Goal: Information Seeking & Learning: Learn about a topic

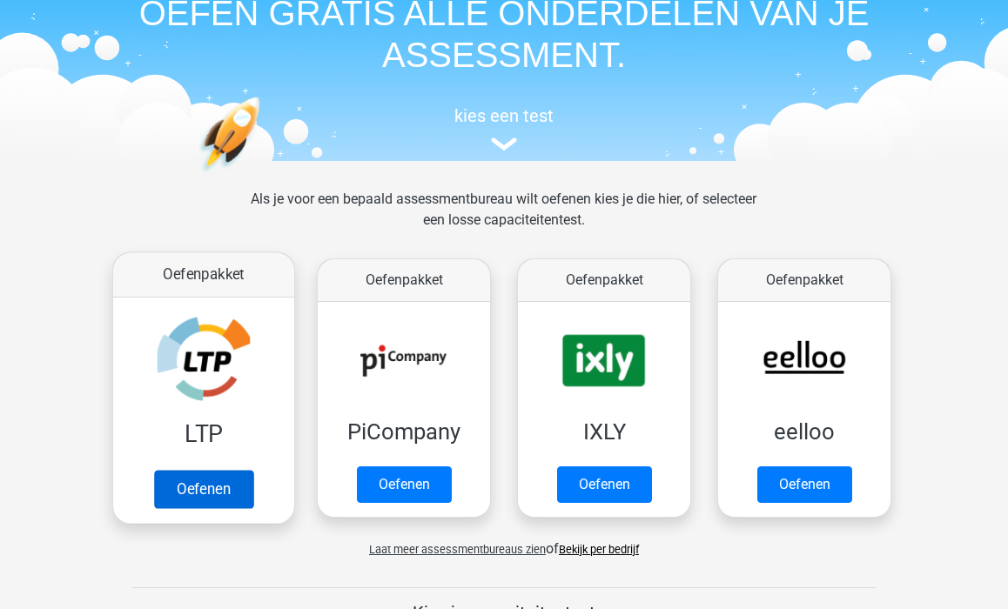
scroll to position [158, 0]
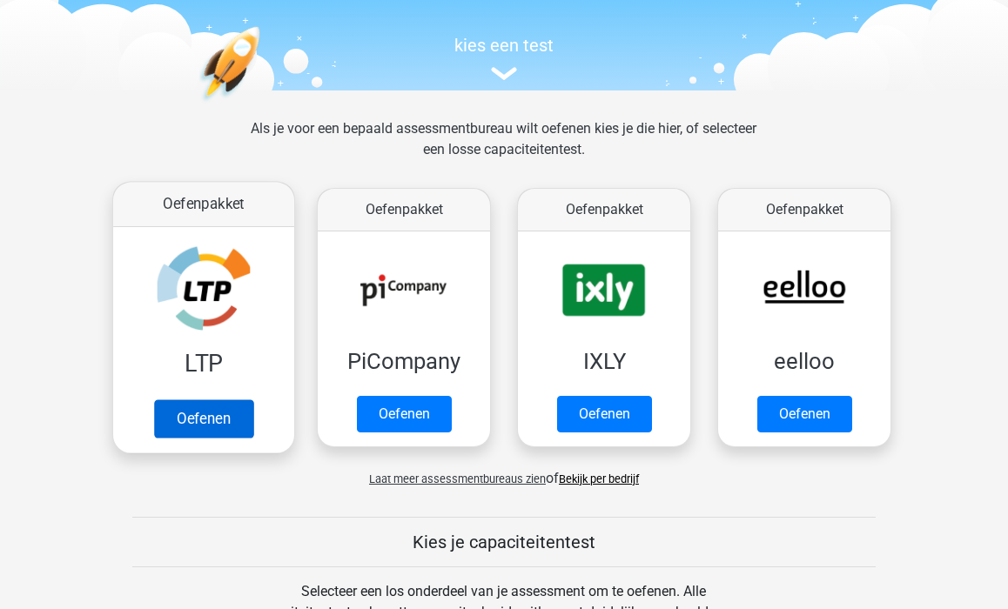
click at [225, 420] on link "Oefenen" at bounding box center [203, 418] width 99 height 38
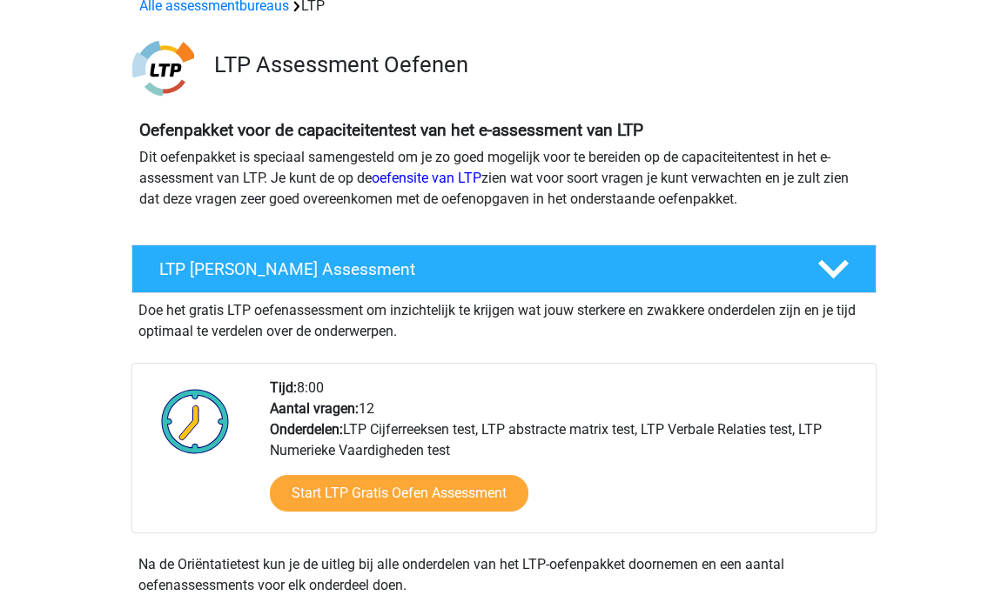
scroll to position [98, 0]
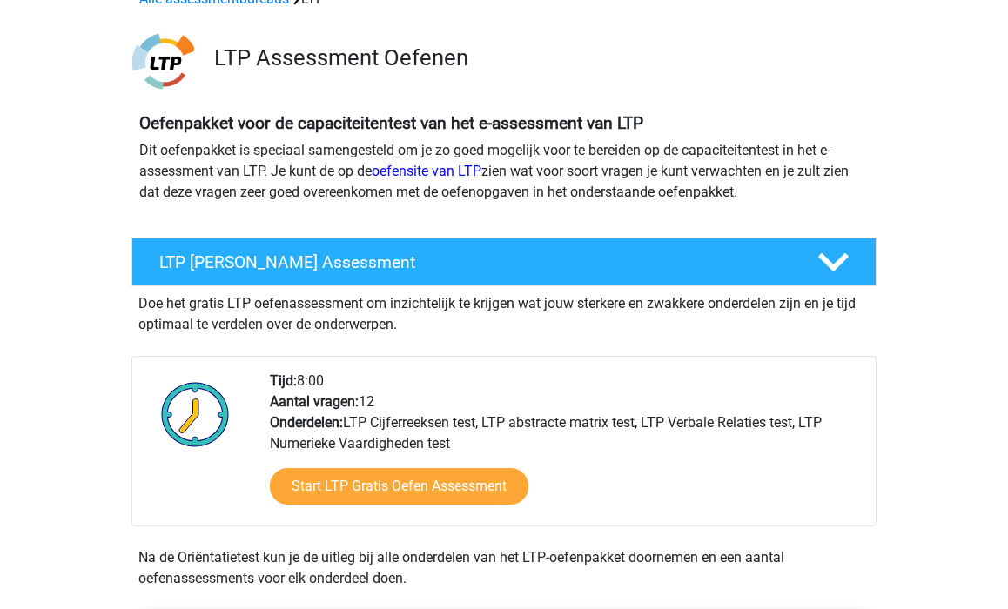
click at [337, 392] on div "Tijd: 8:00 Aantal vragen: 12 Onderdelen: LTP Cijferreeksen test, LTP abstracte …" at bounding box center [566, 448] width 618 height 155
click at [300, 372] on div "Tijd: 8:00 Aantal vragen: 12 Onderdelen: LTP Cijferreeksen test, LTP abstracte …" at bounding box center [566, 448] width 618 height 155
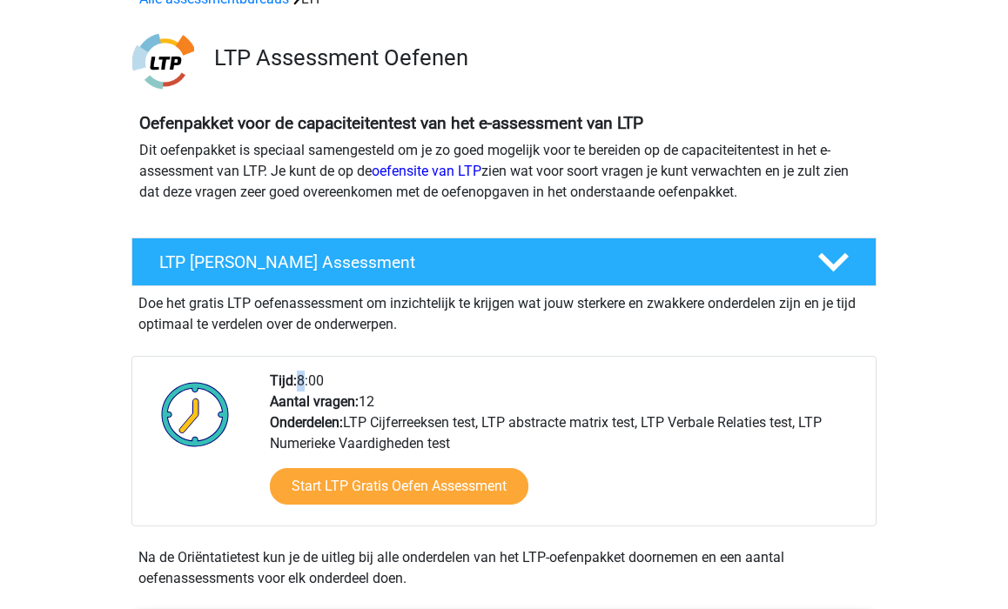
click at [300, 372] on div "Tijd: 8:00 Aantal vragen: 12 Onderdelen: LTP Cijferreeksen test, LTP abstracte …" at bounding box center [566, 448] width 618 height 155
click at [311, 410] on b "Aantal vragen:" at bounding box center [314, 401] width 89 height 17
click at [305, 442] on div "Tijd: 8:00 Aantal vragen: 12 Onderdelen: LTP Cijferreeksen test, LTP abstracte …" at bounding box center [566, 448] width 618 height 155
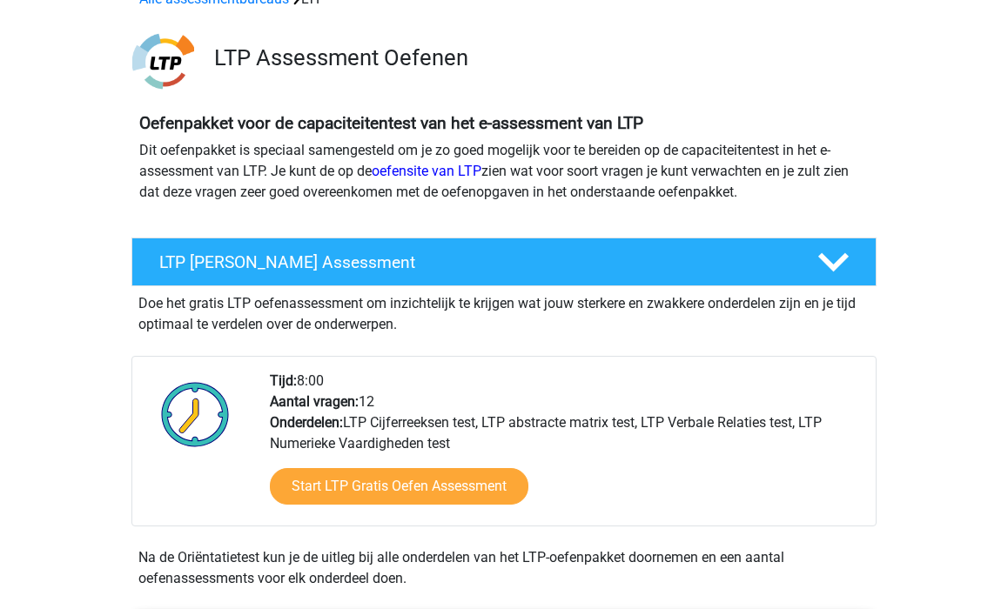
click at [305, 442] on div "Tijd: 8:00 Aantal vragen: 12 Onderdelen: LTP Cijferreeksen test, LTP abstracte …" at bounding box center [566, 448] width 618 height 155
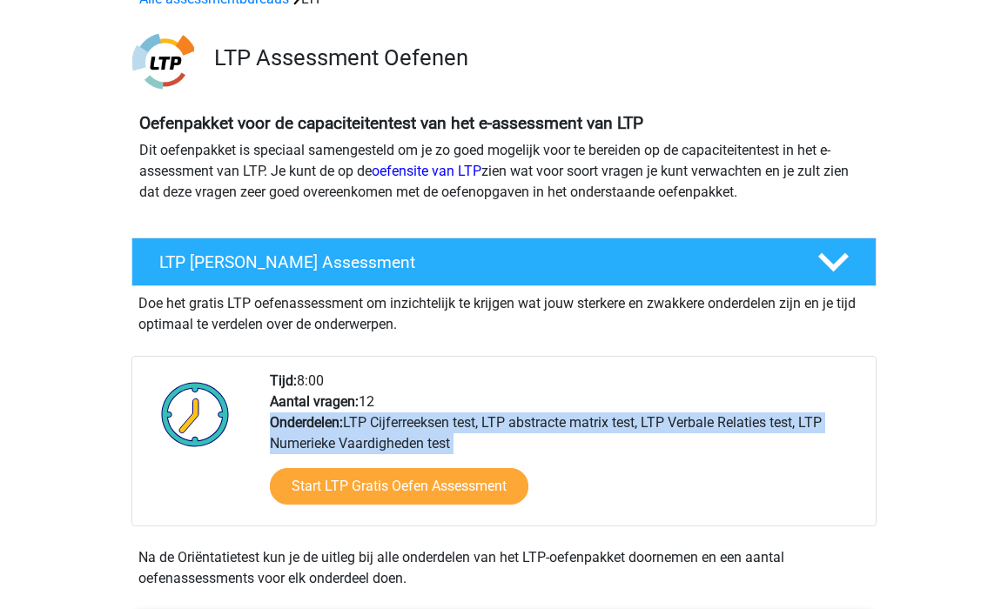
click at [284, 432] on div "Tijd: 8:00 Aantal vragen: 12 Onderdelen: LTP Cijferreeksen test, LTP abstracte …" at bounding box center [566, 448] width 618 height 155
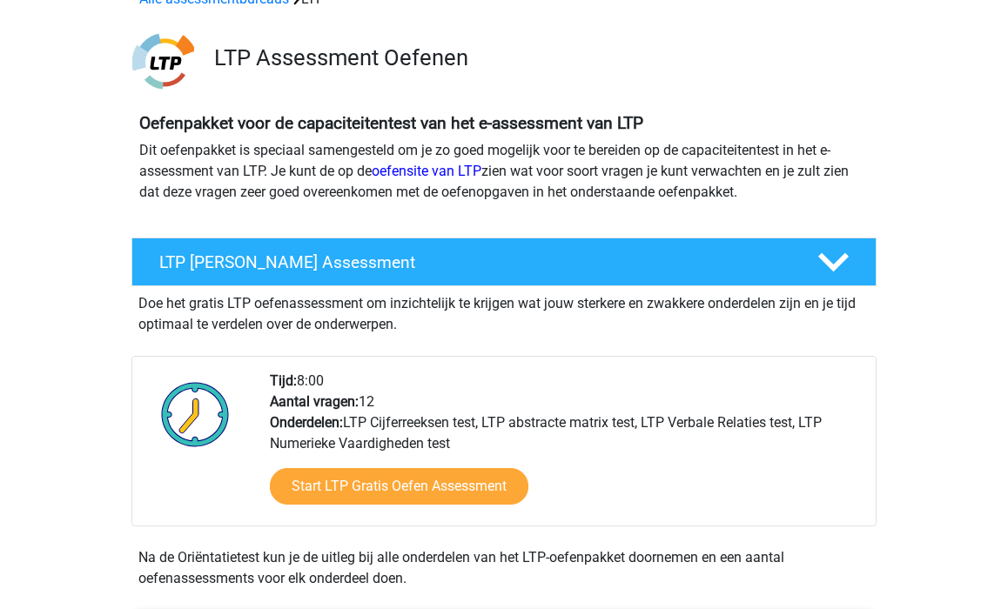
click at [284, 432] on div "Tijd: 8:00 Aantal vragen: 12 Onderdelen: LTP Cijferreeksen test, LTP abstracte …" at bounding box center [566, 448] width 618 height 155
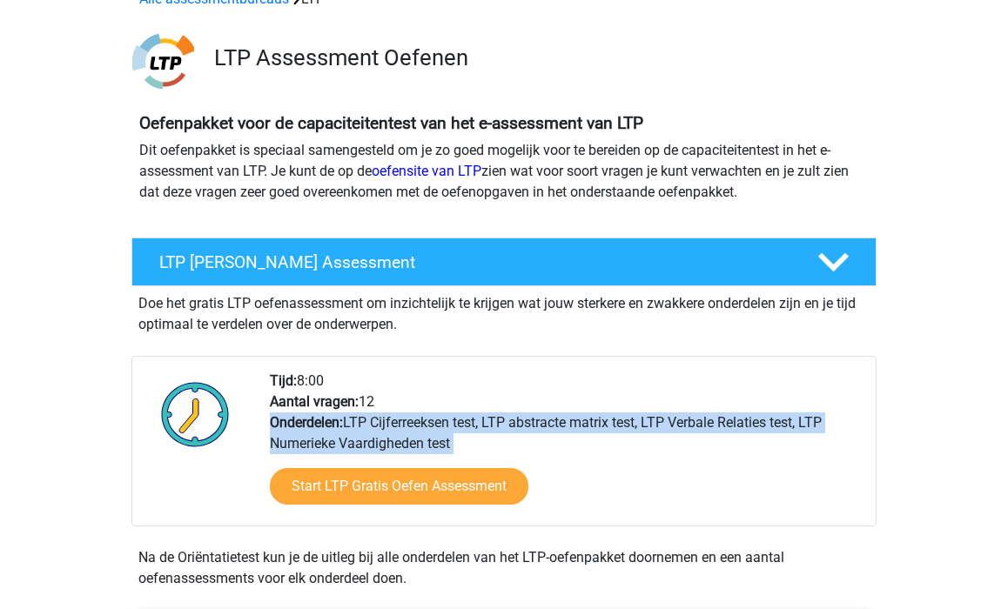
click at [277, 429] on b "Onderdelen:" at bounding box center [306, 422] width 73 height 17
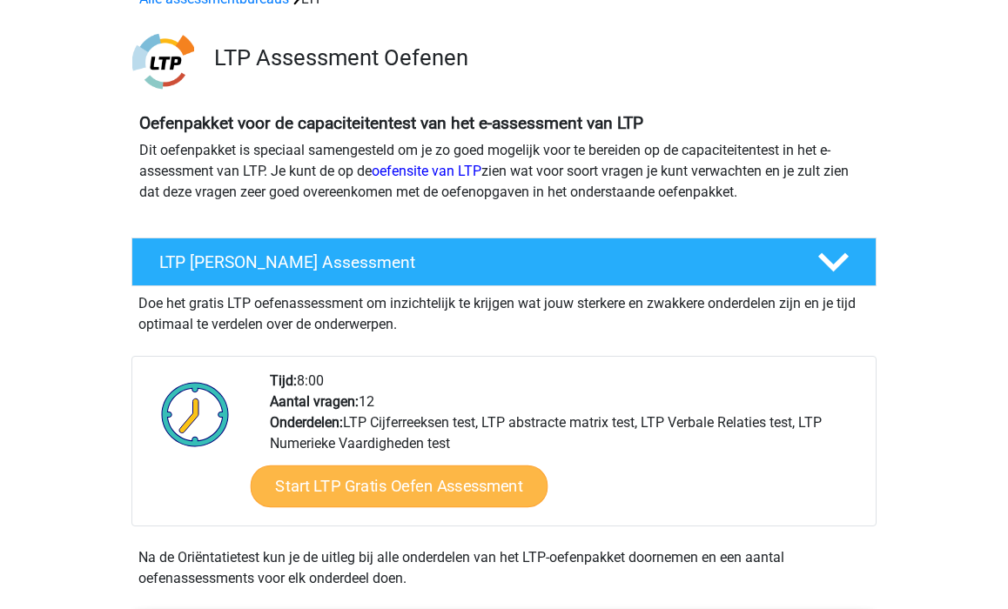
click at [319, 480] on link "Start LTP Gratis Oefen Assessment" at bounding box center [400, 487] width 298 height 42
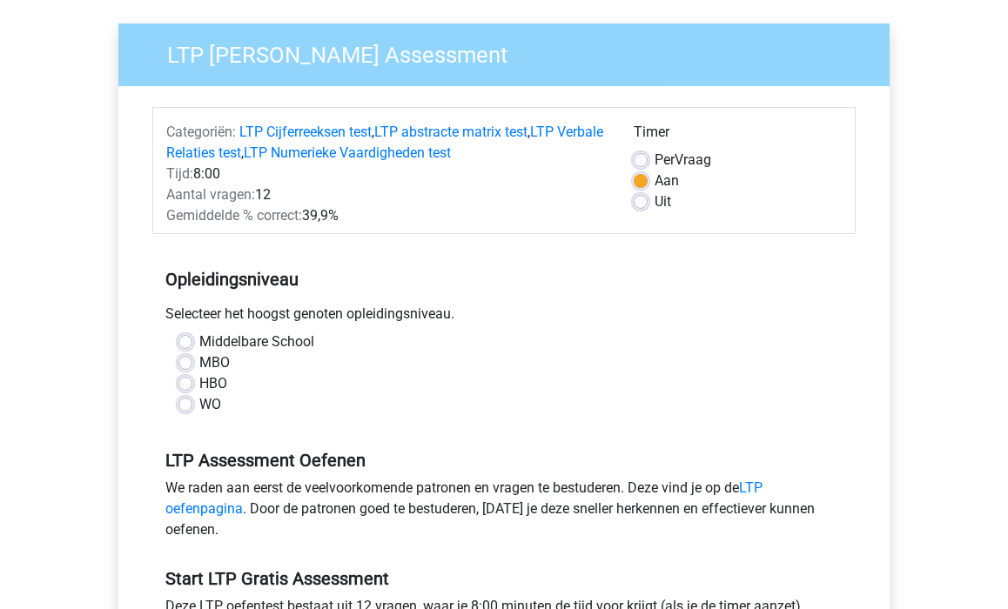
scroll to position [135, 0]
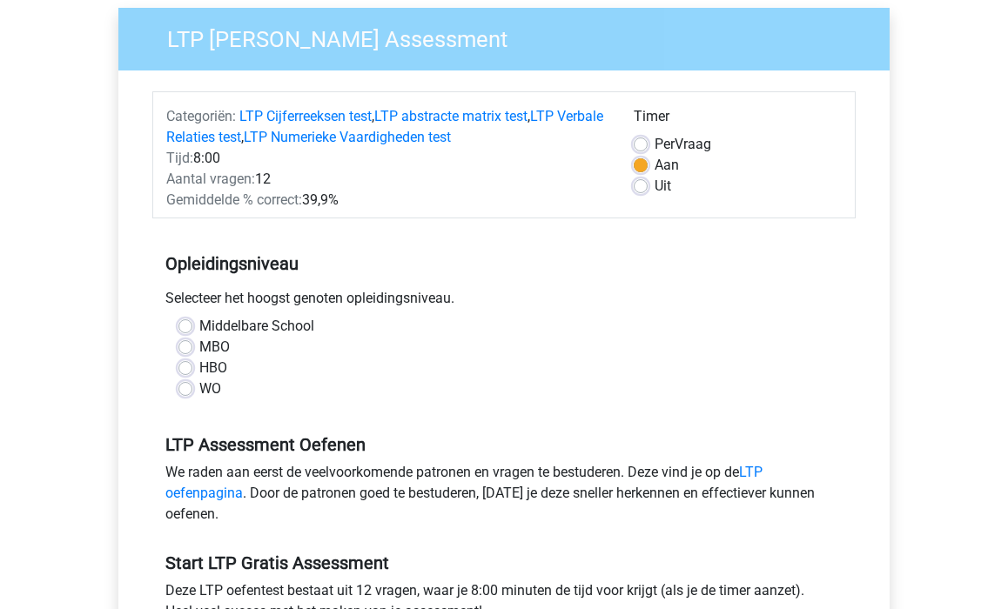
click at [267, 294] on div "Selecteer het hoogst genoten opleidingsniveau." at bounding box center [503, 302] width 703 height 28
click at [199, 388] on label "WO" at bounding box center [210, 389] width 22 height 21
click at [189, 388] on input "WO" at bounding box center [185, 387] width 14 height 17
radio input "true"
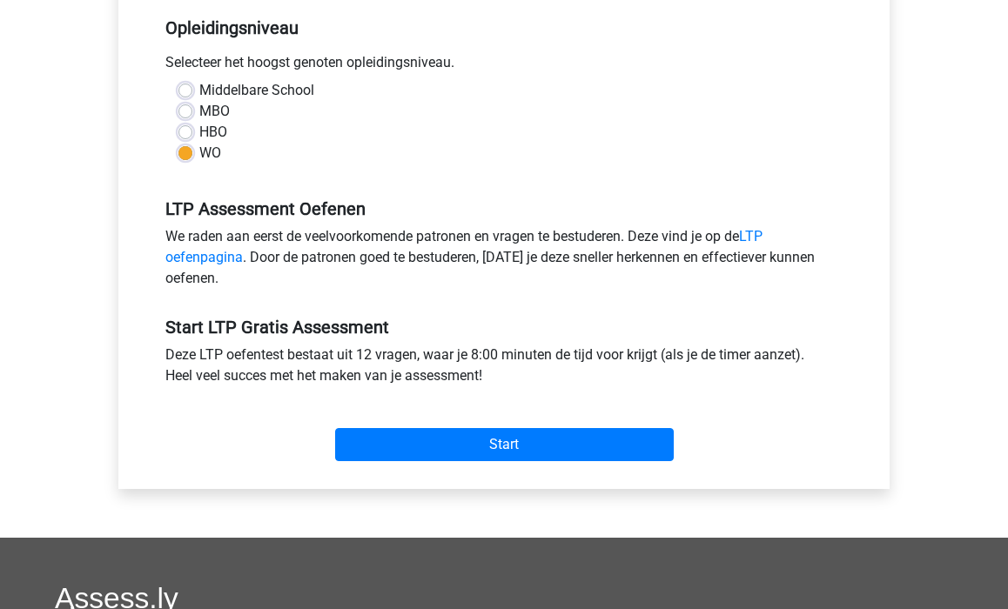
scroll to position [406, 0]
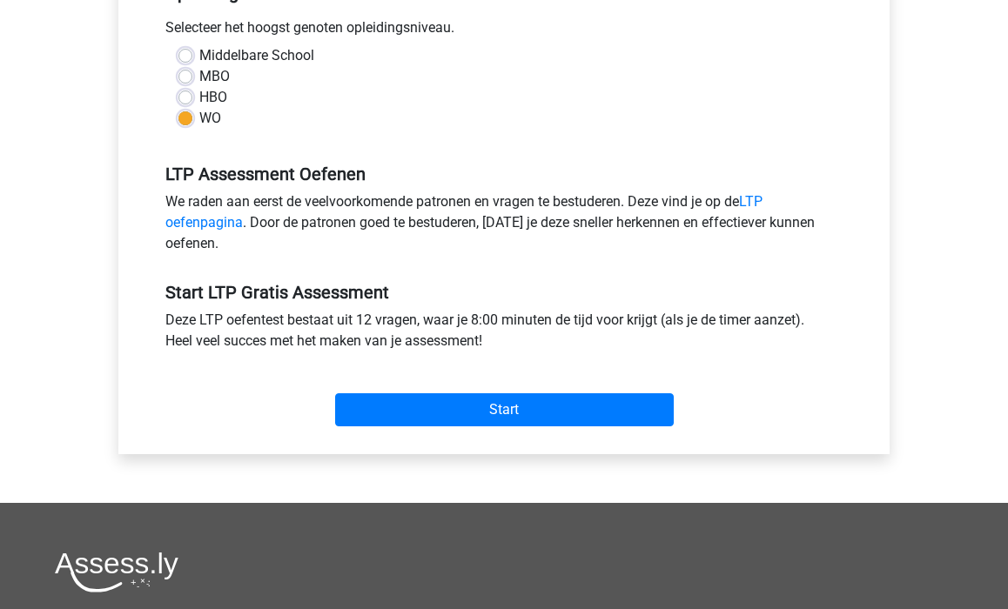
click at [319, 191] on div "We raden aan eerst de veelvoorkomende patronen en vragen te bestuderen. Deze vi…" at bounding box center [503, 226] width 703 height 70
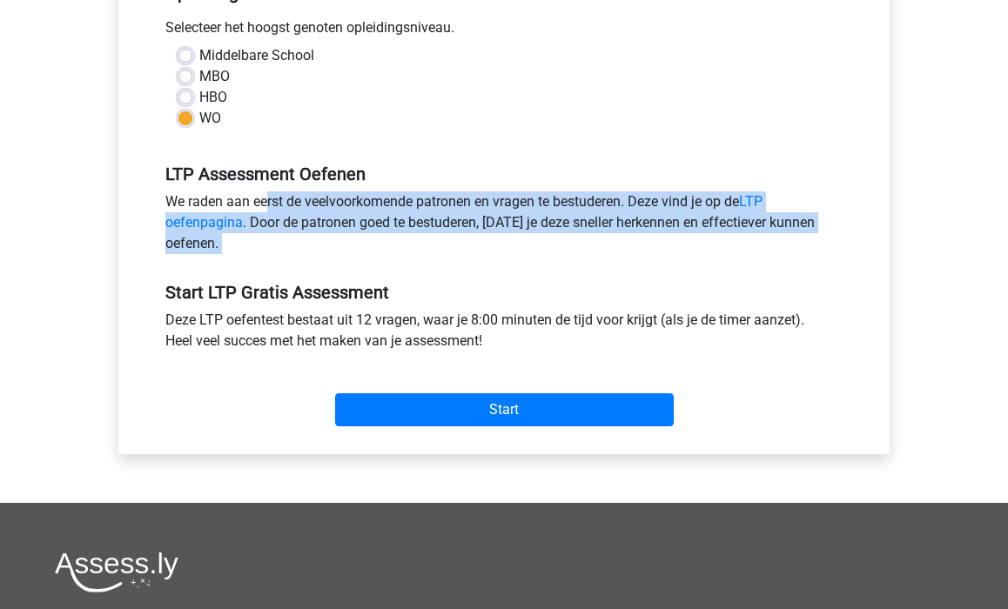
click at [322, 224] on div "We raden aan eerst de veelvoorkomende patronen en vragen te bestuderen. Deze vi…" at bounding box center [503, 226] width 703 height 70
drag, startPoint x: 171, startPoint y: 201, endPoint x: 296, endPoint y: 245, distance: 132.9
click at [296, 245] on div "We raden aan eerst de veelvoorkomende patronen en vragen te bestuderen. Deze vi…" at bounding box center [503, 226] width 703 height 70
click at [273, 240] on div "We raden aan eerst de veelvoorkomende patronen en vragen te bestuderen. Deze vi…" at bounding box center [503, 226] width 703 height 70
drag, startPoint x: 249, startPoint y: 247, endPoint x: 167, endPoint y: 197, distance: 96.1
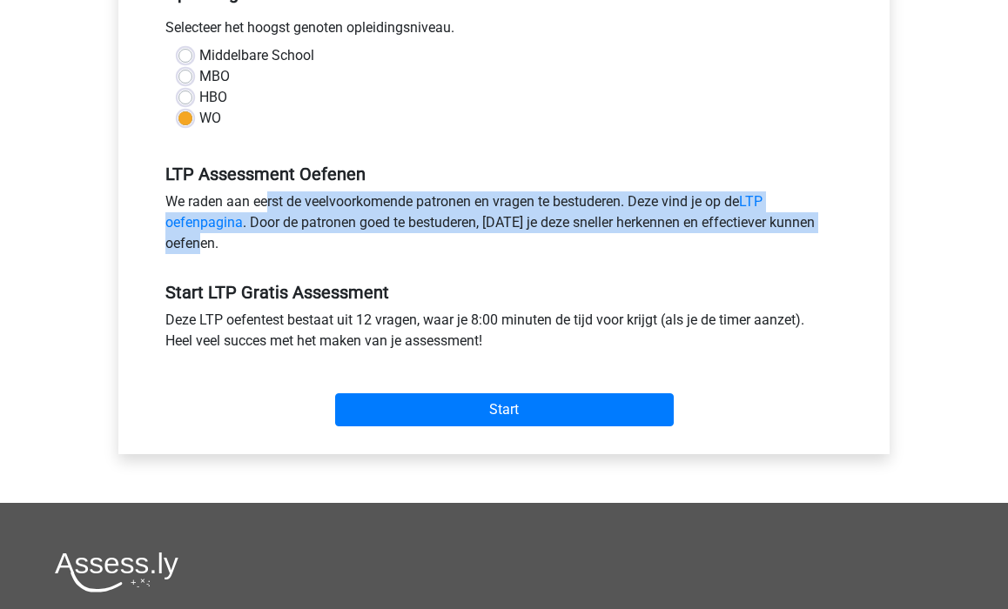
click at [167, 197] on div "We raden aan eerst de veelvoorkomende patronen en vragen te bestuderen. Deze vi…" at bounding box center [503, 226] width 703 height 70
click at [264, 293] on h5 "Start LTP Gratis Assessment" at bounding box center [503, 292] width 677 height 21
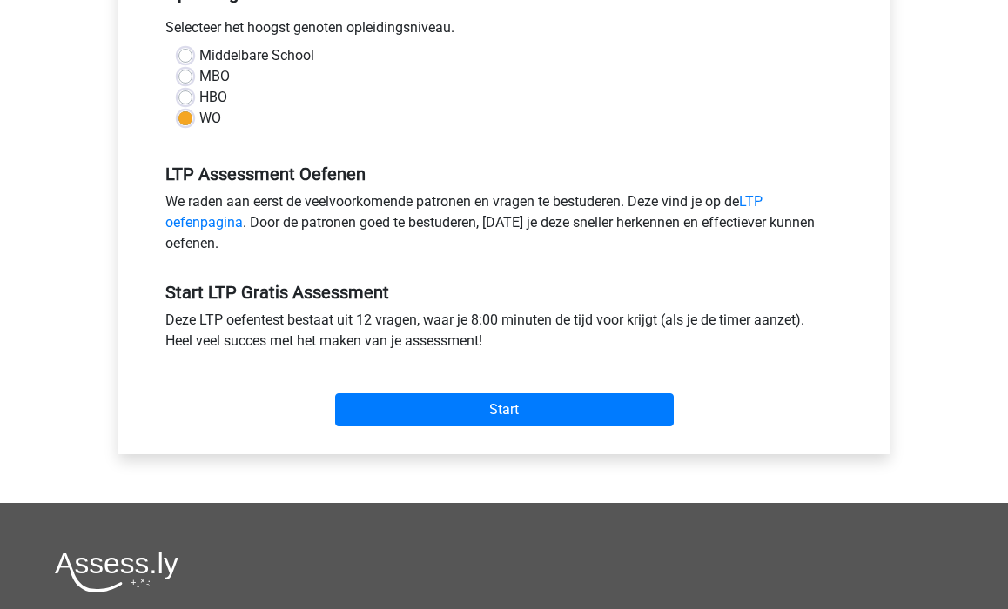
click at [262, 329] on div "Deze LTP oefentest bestaat uit 12 vragen, waar je 8:00 minuten de tijd voor kri…" at bounding box center [503, 334] width 703 height 49
click at [340, 338] on div "Deze LTP oefentest bestaat uit 12 vragen, waar je 8:00 minuten de tijd voor kri…" at bounding box center [503, 334] width 703 height 49
click at [300, 347] on div "Deze LTP oefentest bestaat uit 12 vragen, waar je 8:00 minuten de tijd voor kri…" at bounding box center [503, 334] width 703 height 49
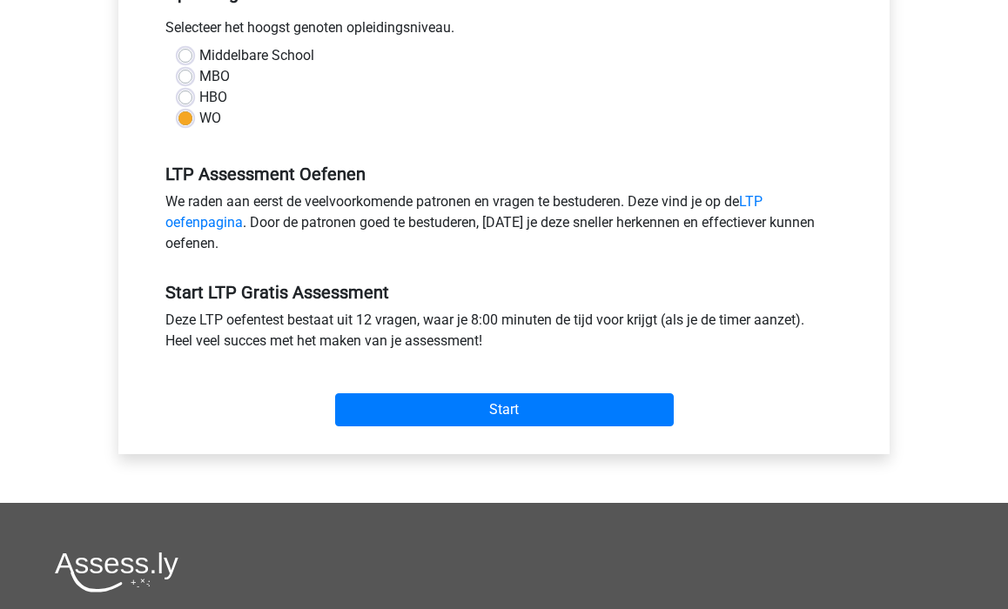
click at [300, 347] on div "Deze LTP oefentest bestaat uit 12 vragen, waar je 8:00 minuten de tijd voor kri…" at bounding box center [503, 334] width 703 height 49
click at [328, 347] on div "Deze LTP oefentest bestaat uit 12 vragen, waar je 8:00 minuten de tijd voor kri…" at bounding box center [503, 334] width 703 height 49
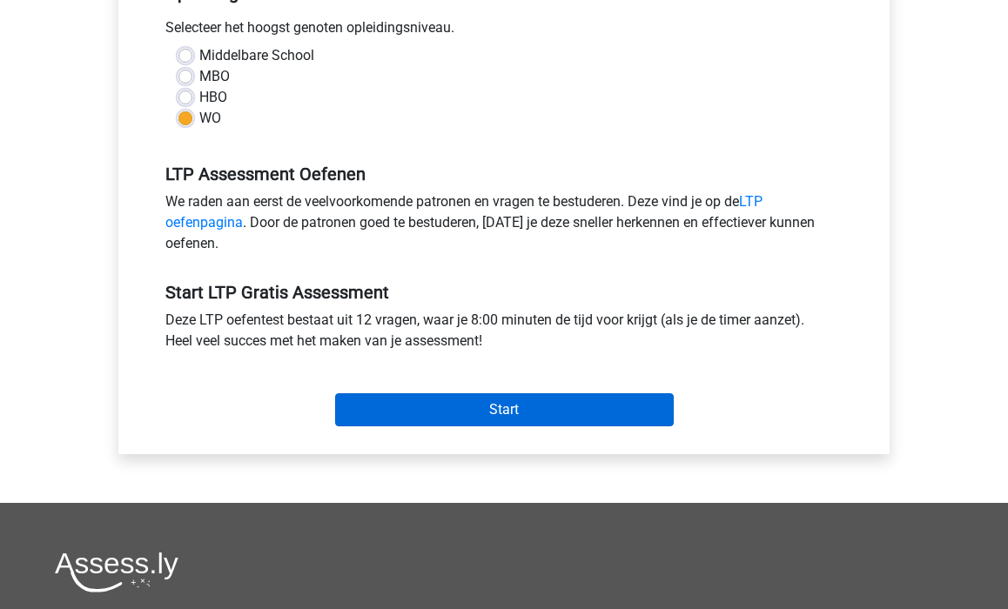
click at [400, 408] on input "Start" at bounding box center [504, 409] width 339 height 33
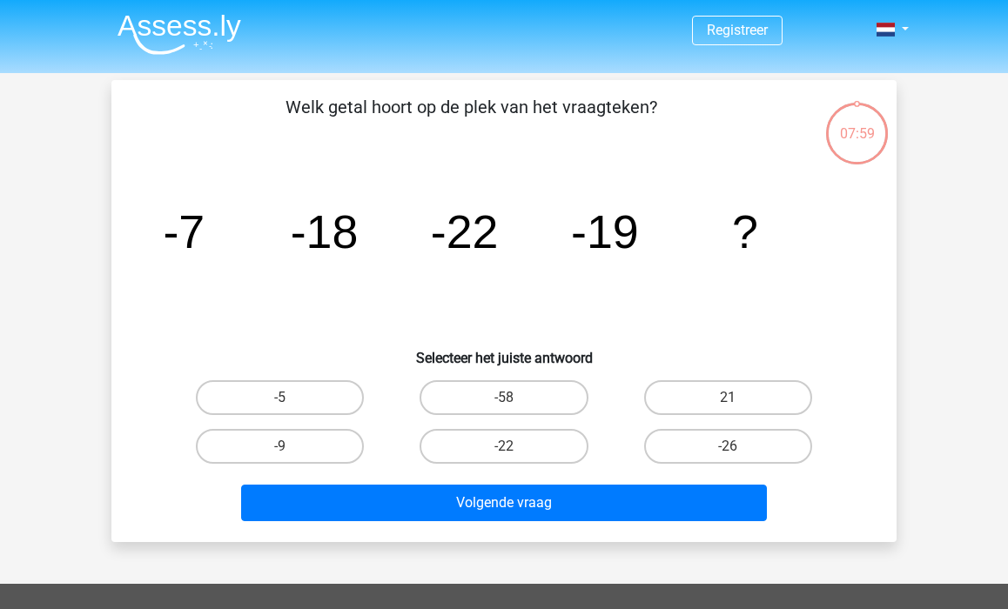
click at [421, 109] on p "Welk getal hoort op de plek van het vraagteken?" at bounding box center [471, 120] width 664 height 52
click at [413, 131] on p "Welk getal hoort op de plek van het vraagteken?" at bounding box center [471, 120] width 664 height 52
click at [614, 238] on tspan "-19" at bounding box center [605, 231] width 68 height 52
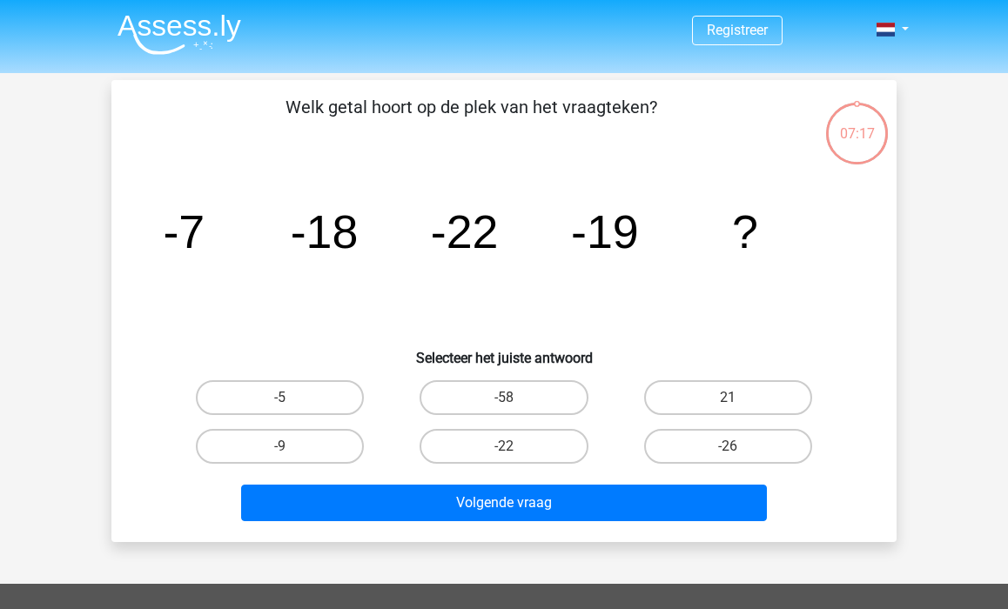
click at [614, 238] on tspan "-19" at bounding box center [605, 231] width 68 height 52
click at [601, 228] on tspan "-19" at bounding box center [605, 231] width 68 height 52
click at [525, 348] on h6 "Selecteer het juiste antwoord" at bounding box center [503, 351] width 729 height 30
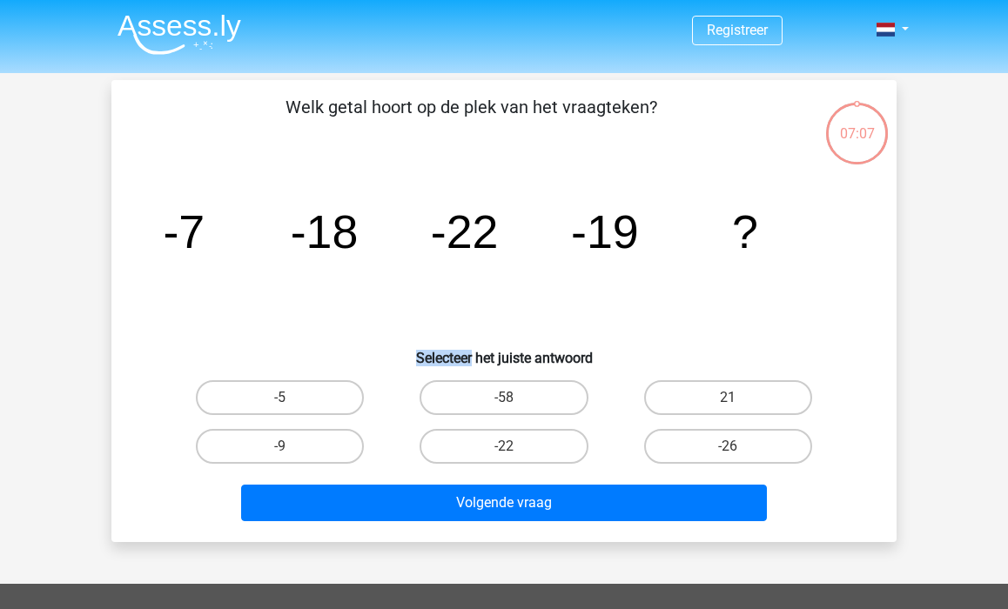
click at [525, 348] on h6 "Selecteer het juiste antwoord" at bounding box center [503, 351] width 729 height 30
click at [502, 361] on h6 "Selecteer het juiste antwoord" at bounding box center [503, 351] width 729 height 30
click at [419, 104] on p "Welk getal hoort op de plek van het vraagteken?" at bounding box center [471, 120] width 664 height 52
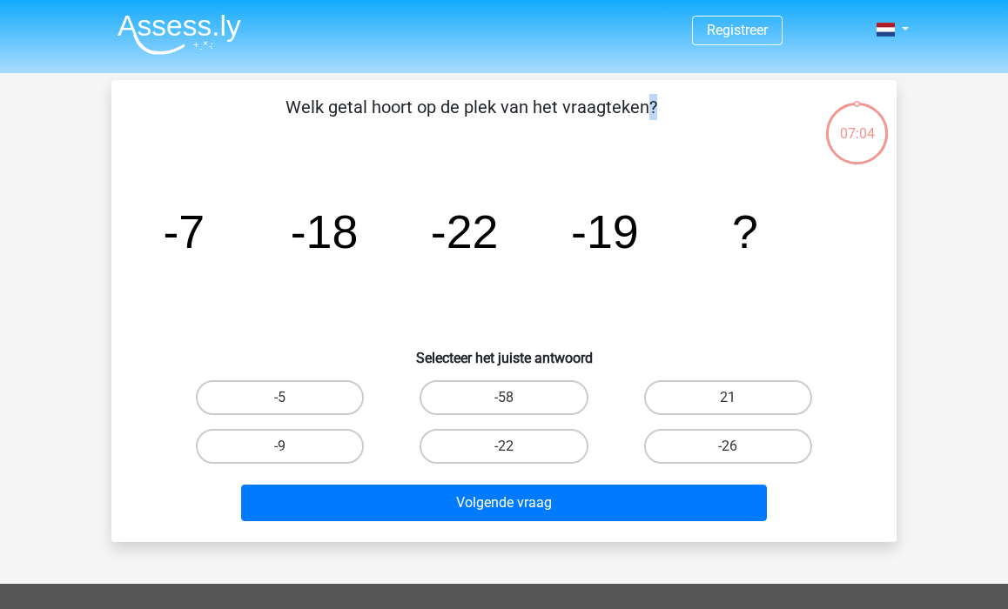
click at [340, 113] on p "Welk getal hoort op de plek van het vraagteken?" at bounding box center [471, 120] width 664 height 52
drag, startPoint x: 164, startPoint y: 234, endPoint x: 353, endPoint y: 242, distance: 189.0
click at [353, 242] on g "-7 -18 -22 -19 ?" at bounding box center [460, 231] width 595 height 52
click at [353, 242] on tspan "-18" at bounding box center [325, 231] width 68 height 52
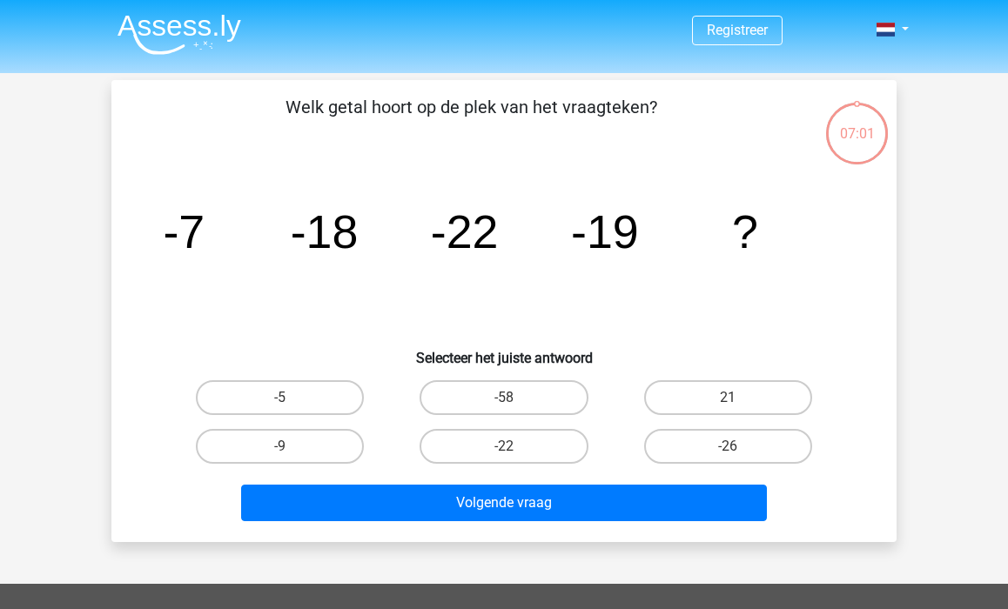
click at [353, 242] on tspan "-18" at bounding box center [325, 231] width 68 height 52
click at [330, 233] on tspan "-18" at bounding box center [325, 231] width 68 height 52
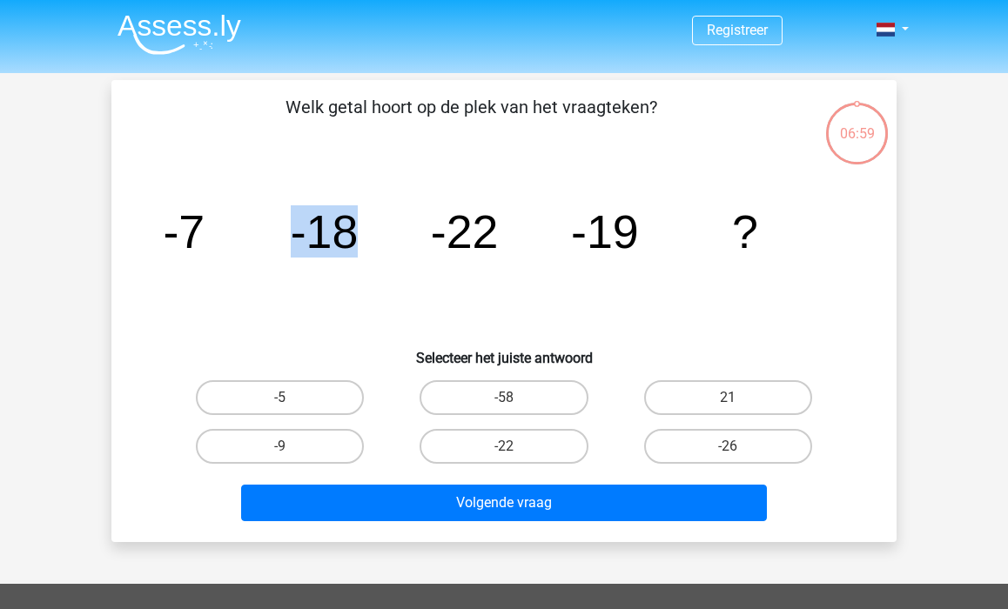
click at [457, 241] on tspan "-22" at bounding box center [465, 231] width 68 height 52
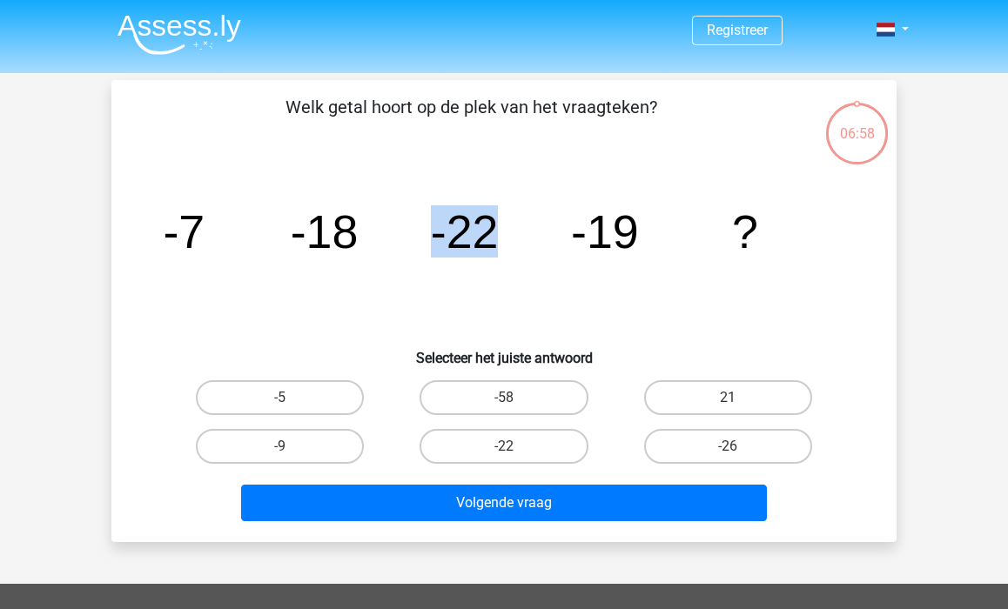
click at [468, 238] on tspan "-22" at bounding box center [465, 231] width 68 height 52
click at [608, 226] on tspan "-19" at bounding box center [605, 231] width 68 height 52
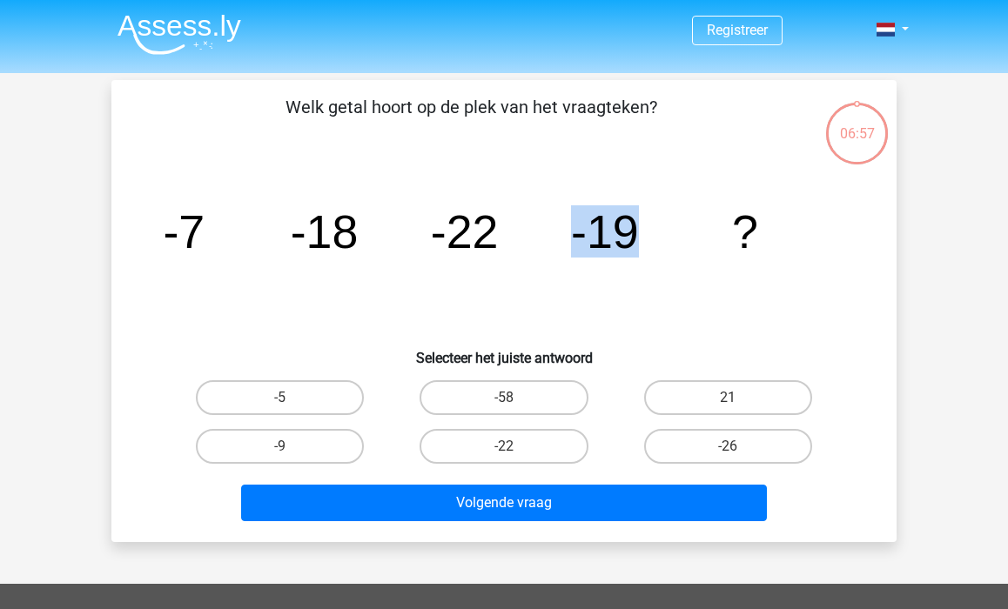
click at [590, 227] on tspan "-19" at bounding box center [605, 231] width 68 height 52
click at [590, 251] on tspan "-19" at bounding box center [605, 231] width 68 height 52
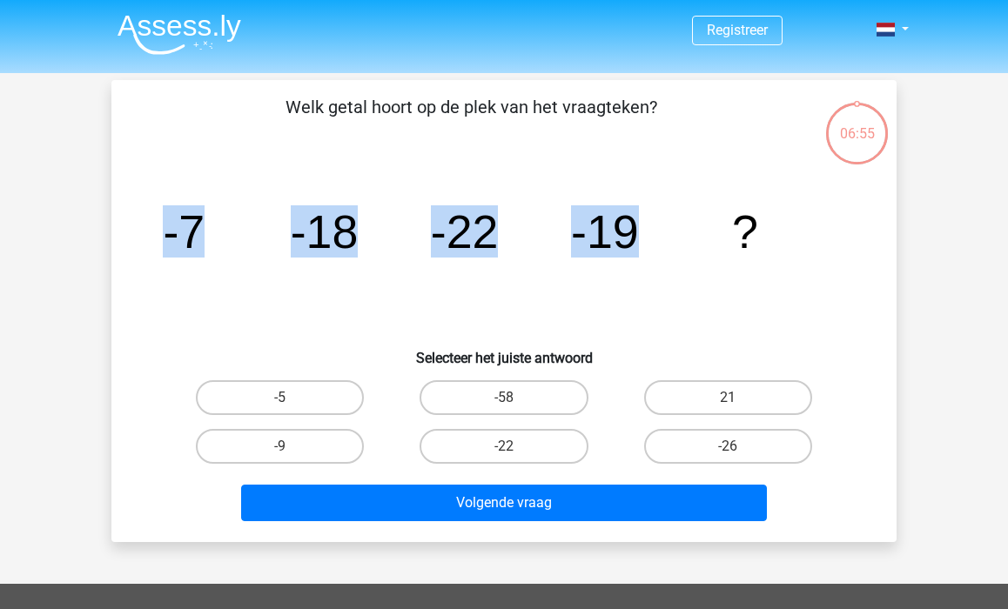
drag, startPoint x: 568, startPoint y: 240, endPoint x: 639, endPoint y: 239, distance: 70.5
click at [639, 239] on icon "image/svg+xml -7 -18 -22 -19 ?" at bounding box center [503, 248] width 701 height 176
click at [630, 239] on tspan "-19" at bounding box center [605, 231] width 68 height 52
drag, startPoint x: 635, startPoint y: 226, endPoint x: 556, endPoint y: 223, distance: 79.3
click at [556, 223] on icon "image/svg+xml -7 -18 -22 -19 ?" at bounding box center [503, 248] width 701 height 176
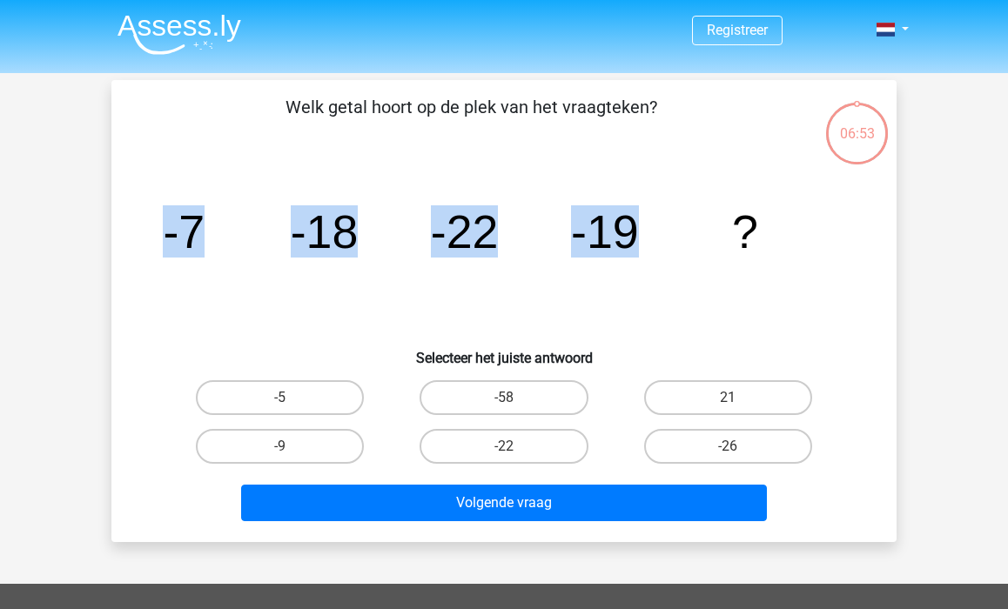
click at [567, 227] on icon "image/svg+xml -7 -18 -22 -19 ?" at bounding box center [503, 248] width 701 height 176
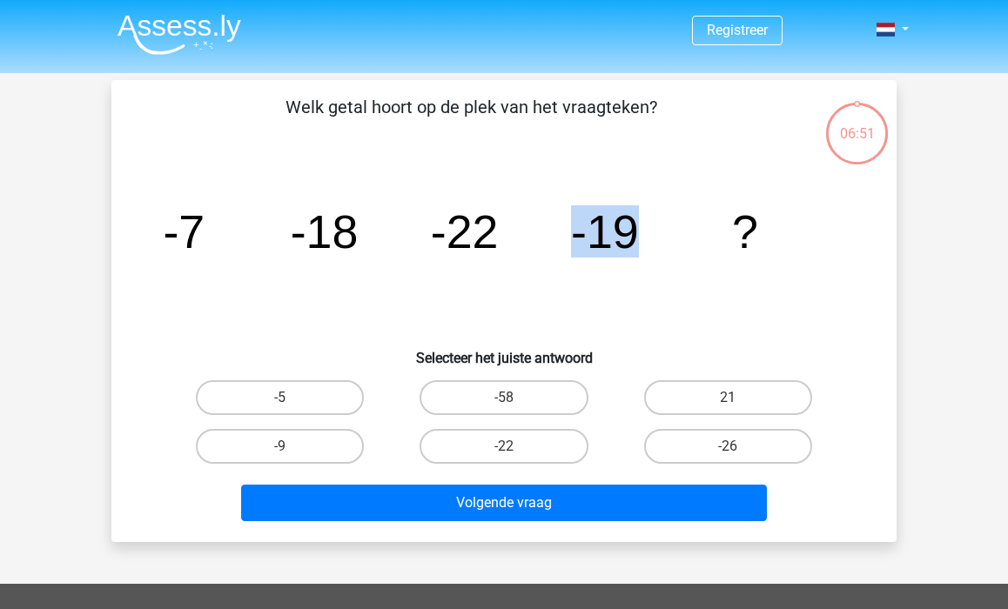
drag, startPoint x: 573, startPoint y: 234, endPoint x: 630, endPoint y: 235, distance: 57.4
click at [630, 235] on tspan "-19" at bounding box center [605, 231] width 68 height 52
click at [614, 232] on tspan "-19" at bounding box center [605, 231] width 68 height 52
click at [607, 268] on icon "image/svg+xml -7 -18 -22 -19 ?" at bounding box center [503, 248] width 701 height 176
click at [598, 238] on tspan "-19" at bounding box center [605, 231] width 68 height 52
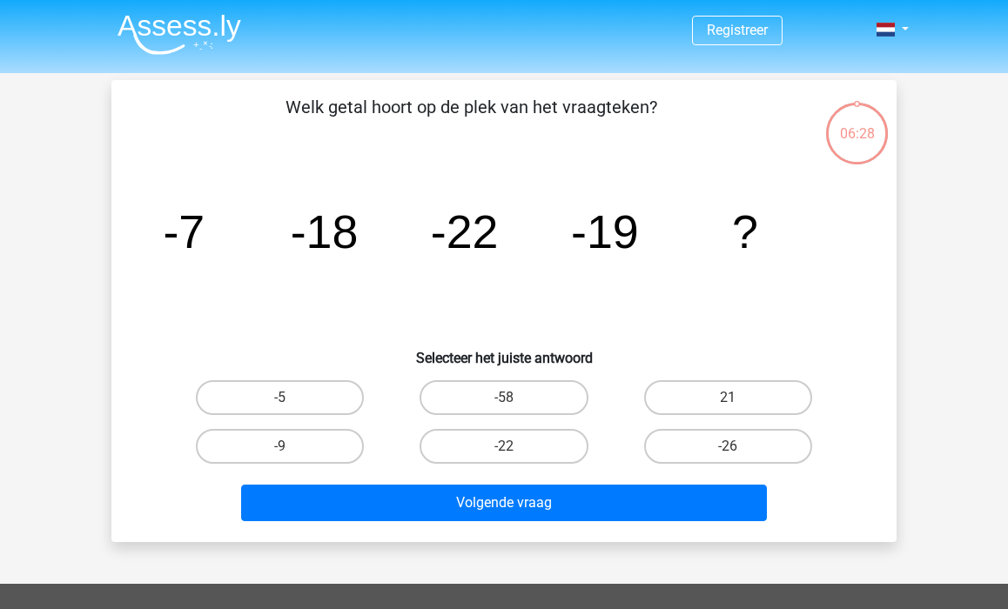
click at [598, 238] on tspan "-19" at bounding box center [605, 231] width 68 height 52
click at [583, 234] on tspan "-19" at bounding box center [605, 231] width 68 height 52
click at [507, 354] on h6 "Selecteer het juiste antwoord" at bounding box center [503, 351] width 729 height 30
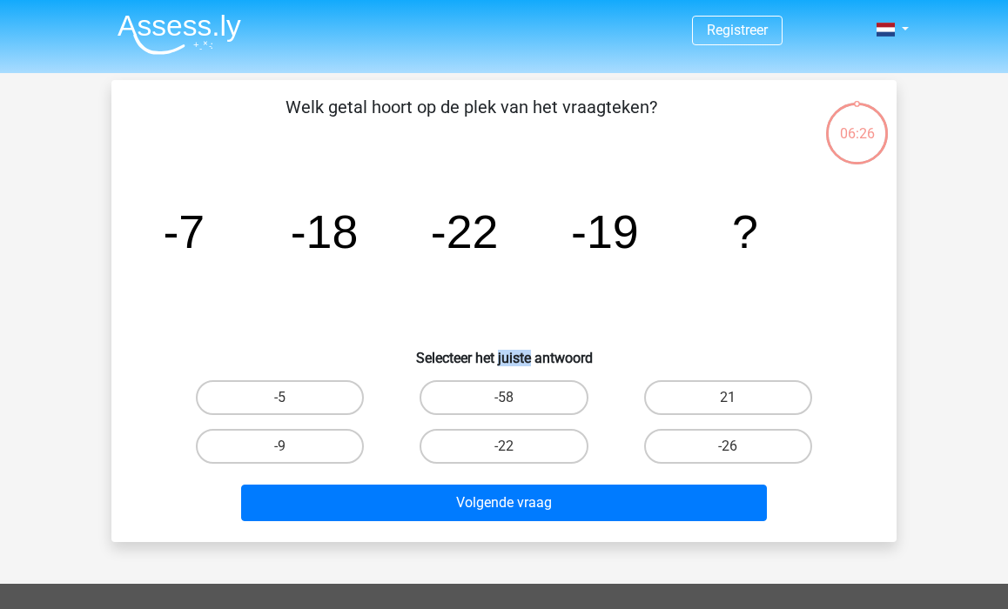
click at [507, 354] on h6 "Selecteer het juiste antwoord" at bounding box center [503, 351] width 729 height 30
click at [391, 223] on icon "image/svg+xml -7 -18 -22 -19 ?" at bounding box center [503, 248] width 701 height 176
click at [327, 232] on tspan "-18" at bounding box center [325, 231] width 68 height 52
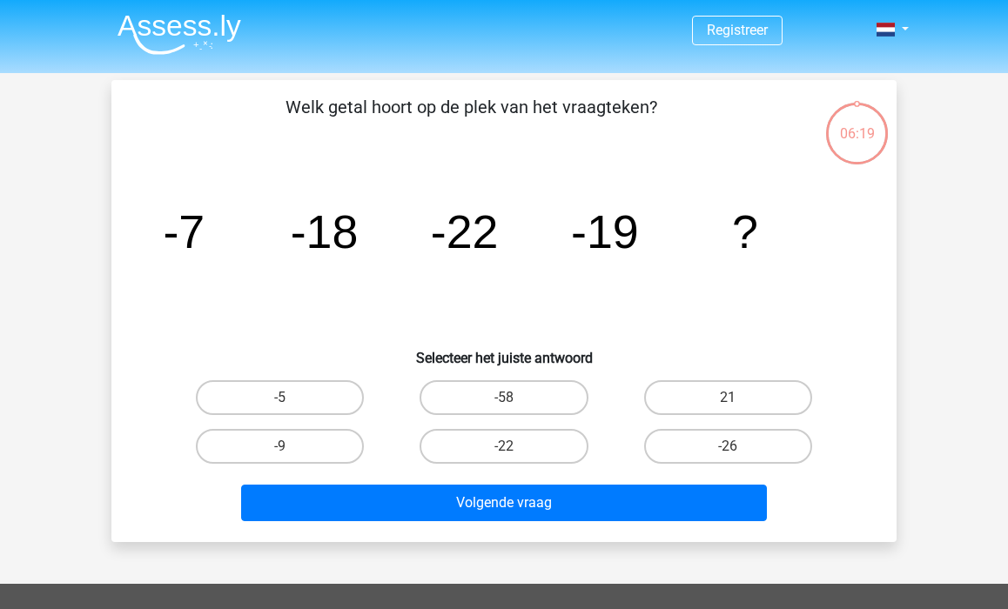
click at [327, 232] on tspan "-18" at bounding box center [325, 231] width 68 height 52
click at [344, 237] on tspan "-18" at bounding box center [325, 231] width 68 height 52
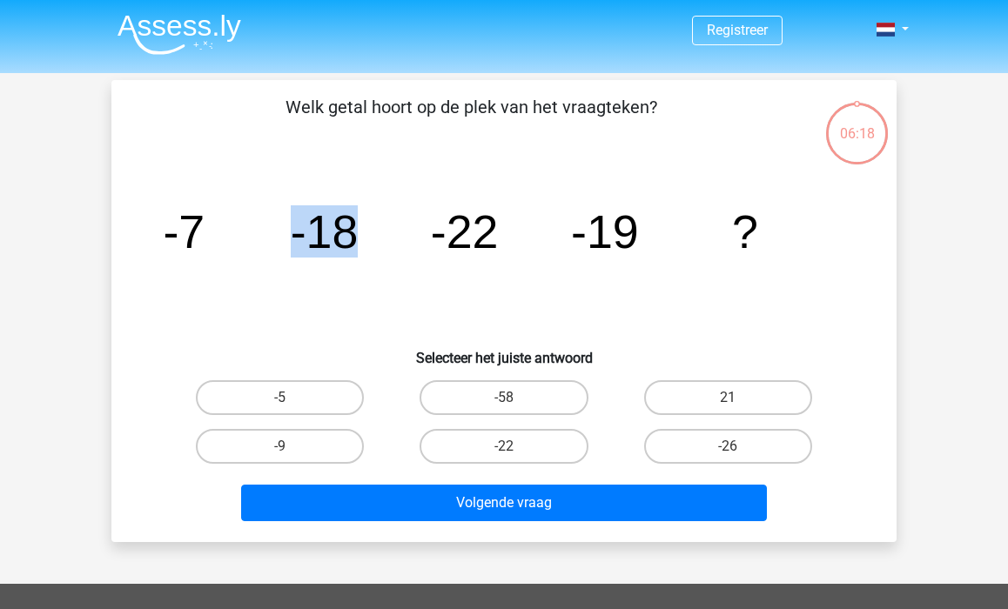
click at [321, 237] on tspan "-18" at bounding box center [325, 231] width 68 height 52
click at [606, 221] on tspan "-19" at bounding box center [605, 231] width 68 height 52
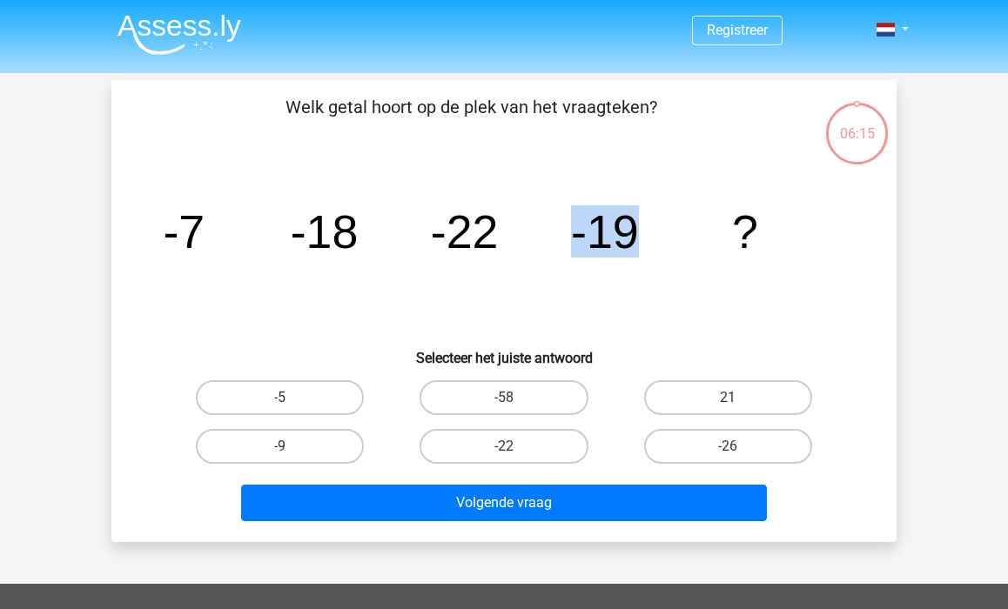
click at [586, 258] on tspan "-19" at bounding box center [605, 231] width 68 height 52
click at [540, 227] on icon "image/svg+xml -7 -18 -22 -19 ?" at bounding box center [503, 248] width 701 height 176
click at [449, 101] on p "Welk getal hoort op de plek van het vraagteken?" at bounding box center [471, 120] width 664 height 52
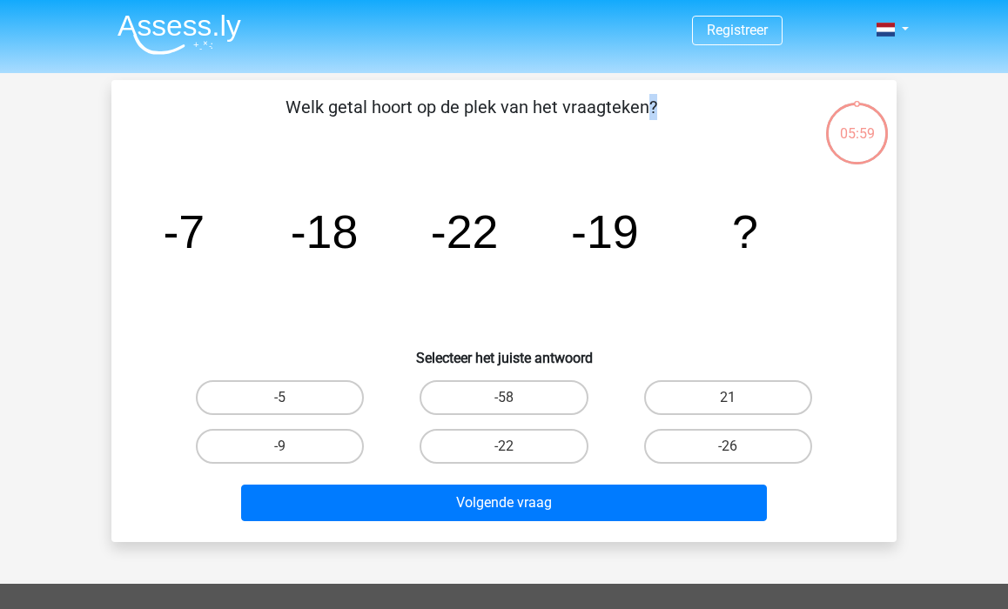
click at [379, 94] on p "Welk getal hoort op de plek van het vraagteken?" at bounding box center [471, 120] width 664 height 52
click at [169, 241] on tspan "-7" at bounding box center [184, 231] width 42 height 52
drag, startPoint x: 166, startPoint y: 242, endPoint x: 582, endPoint y: 247, distance: 416.0
click at [582, 247] on g "-7 -18 -22 -19 ?" at bounding box center [460, 231] width 595 height 52
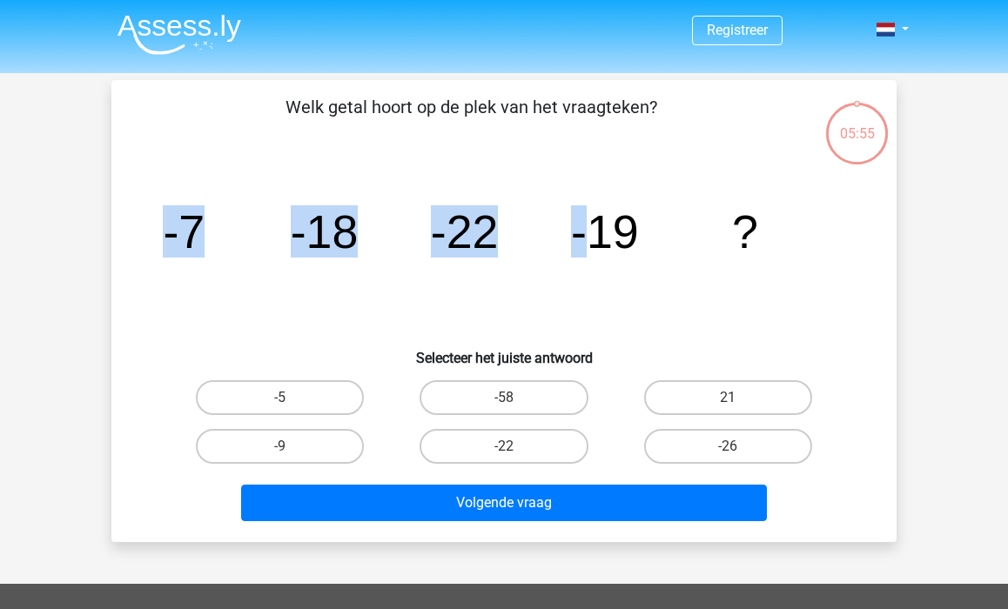
click at [559, 233] on icon "image/svg+xml -7 -18 -22 -19 ?" at bounding box center [503, 248] width 701 height 176
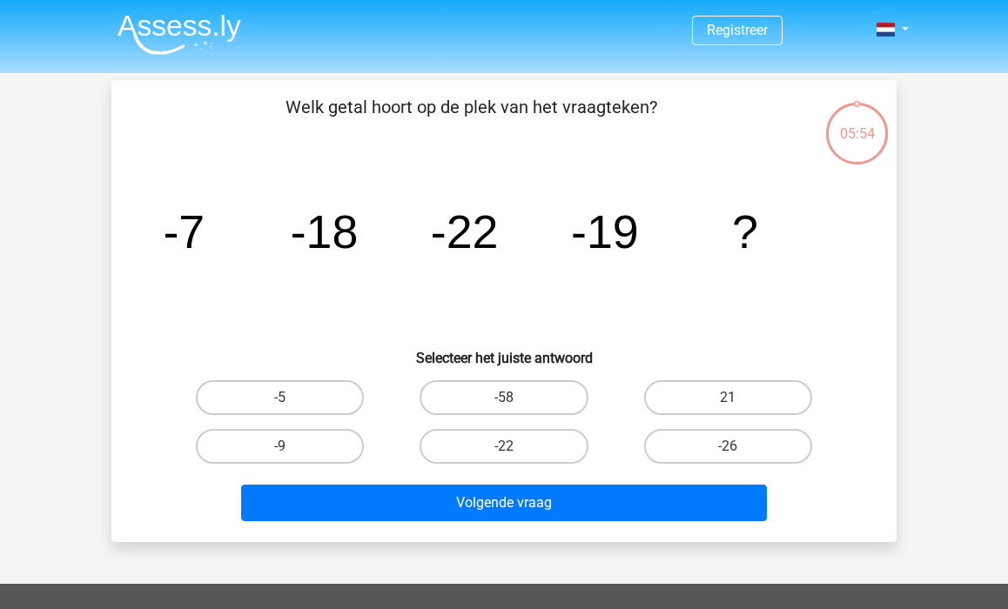
click at [628, 233] on tspan "-19" at bounding box center [605, 231] width 68 height 52
click at [594, 225] on tspan "-19" at bounding box center [605, 231] width 68 height 52
click at [864, 138] on div "05:08" at bounding box center [856, 123] width 65 height 44
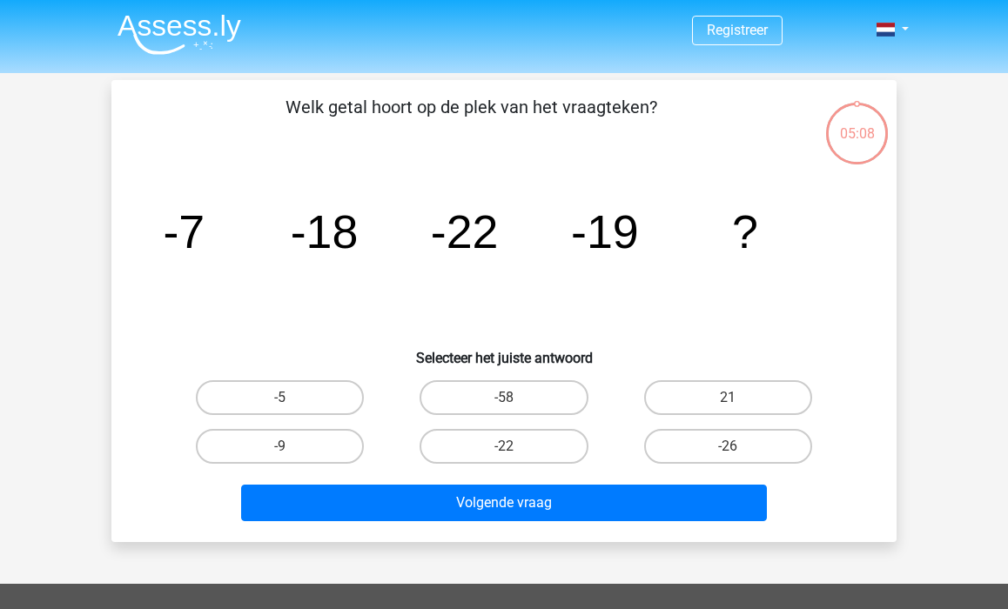
click at [864, 138] on div "05:08" at bounding box center [856, 123] width 65 height 44
click at [844, 125] on div "05:07" at bounding box center [856, 123] width 65 height 44
click at [307, 447] on label "-9" at bounding box center [280, 446] width 168 height 35
click at [292, 447] on input "-9" at bounding box center [285, 451] width 11 height 11
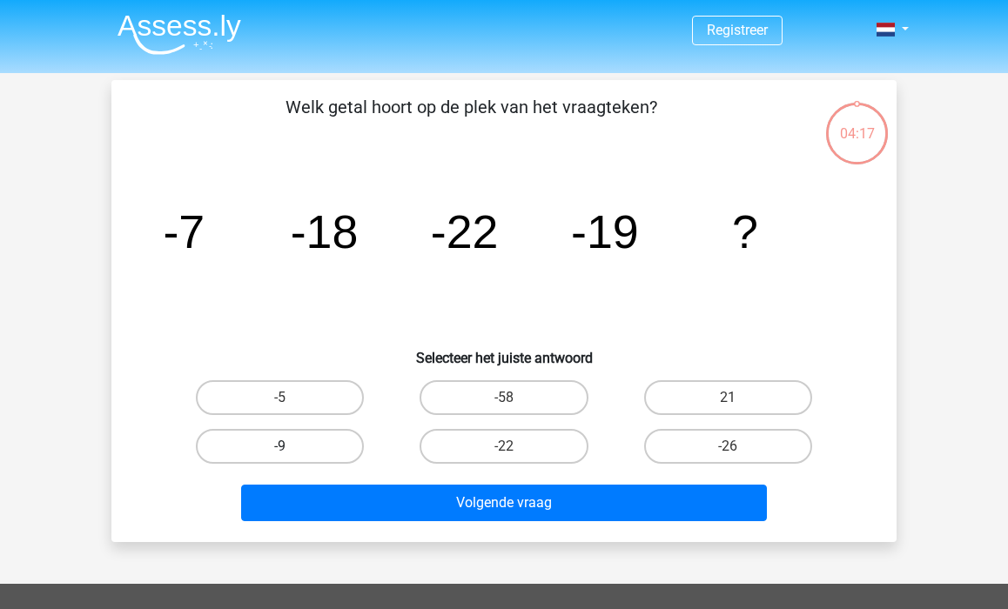
radio input "true"
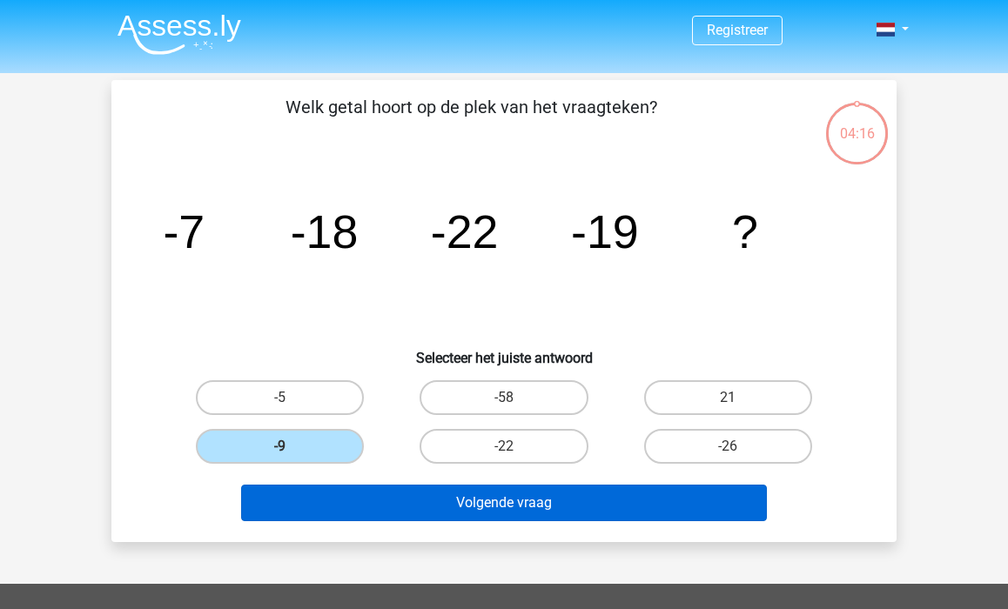
click at [468, 511] on button "Volgende vraag" at bounding box center [504, 503] width 527 height 37
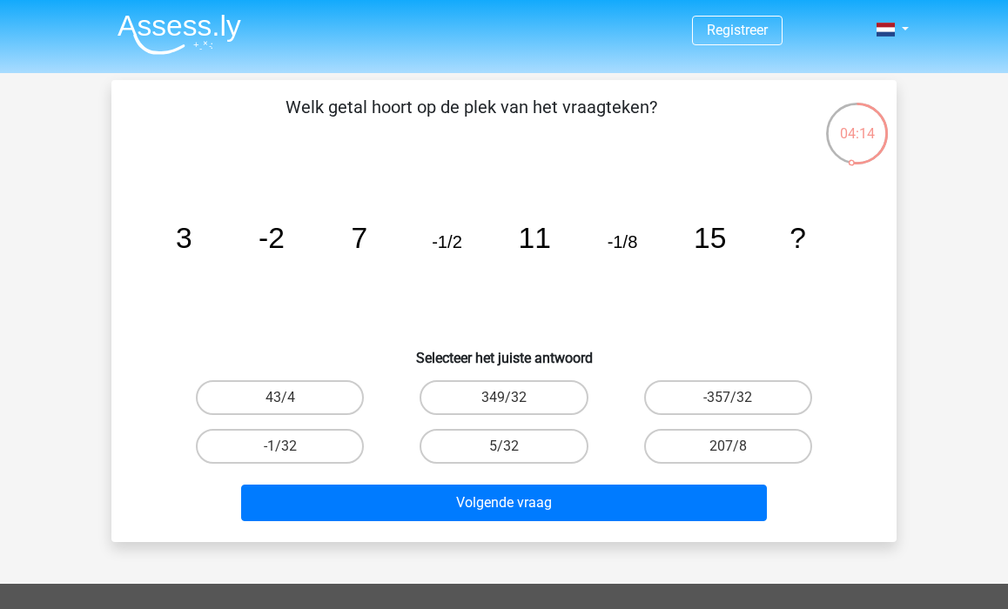
click at [449, 105] on p "Welk getal hoort op de plek van het vraagteken?" at bounding box center [471, 120] width 664 height 52
click at [423, 105] on p "Welk getal hoort op de plek van het vraagteken?" at bounding box center [471, 120] width 664 height 52
drag, startPoint x: 172, startPoint y: 236, endPoint x: 806, endPoint y: 231, distance: 633.6
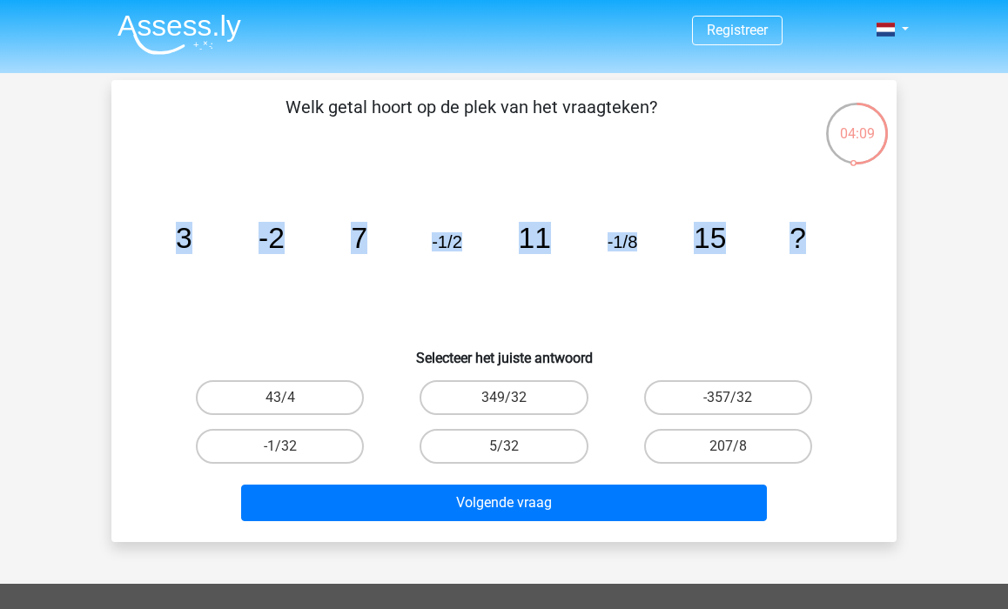
click at [806, 231] on icon "image/svg+xml 3 -2 7 -1/2 11 -1/8 15 ?" at bounding box center [503, 248] width 701 height 176
click at [806, 231] on tspan "?" at bounding box center [797, 238] width 17 height 32
drag, startPoint x: 608, startPoint y: 244, endPoint x: 642, endPoint y: 244, distance: 33.9
click at [642, 244] on icon "image/svg+xml 3 -2 7 -1/2 11 -1/8 15 ?" at bounding box center [503, 248] width 701 height 176
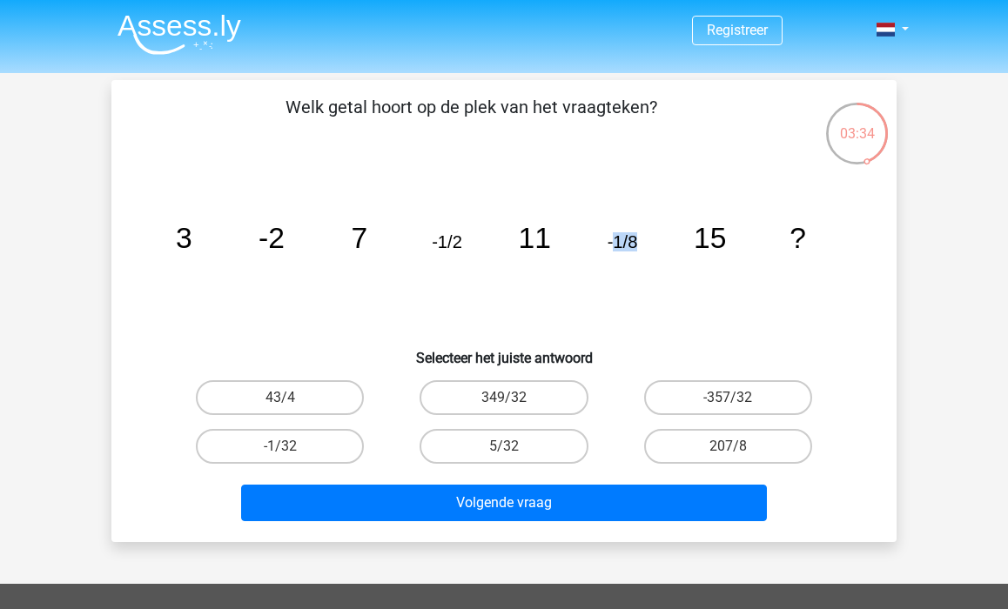
drag, startPoint x: 638, startPoint y: 242, endPoint x: 613, endPoint y: 231, distance: 27.3
click at [613, 232] on text "-1/8" at bounding box center [622, 241] width 30 height 19
click at [628, 249] on tspan "-1/8" at bounding box center [622, 241] width 30 height 19
drag, startPoint x: 608, startPoint y: 243, endPoint x: 643, endPoint y: 244, distance: 34.8
click at [643, 244] on icon "image/svg+xml 3 -2 7 -1/2 11 -1/8 15 ?" at bounding box center [503, 248] width 701 height 176
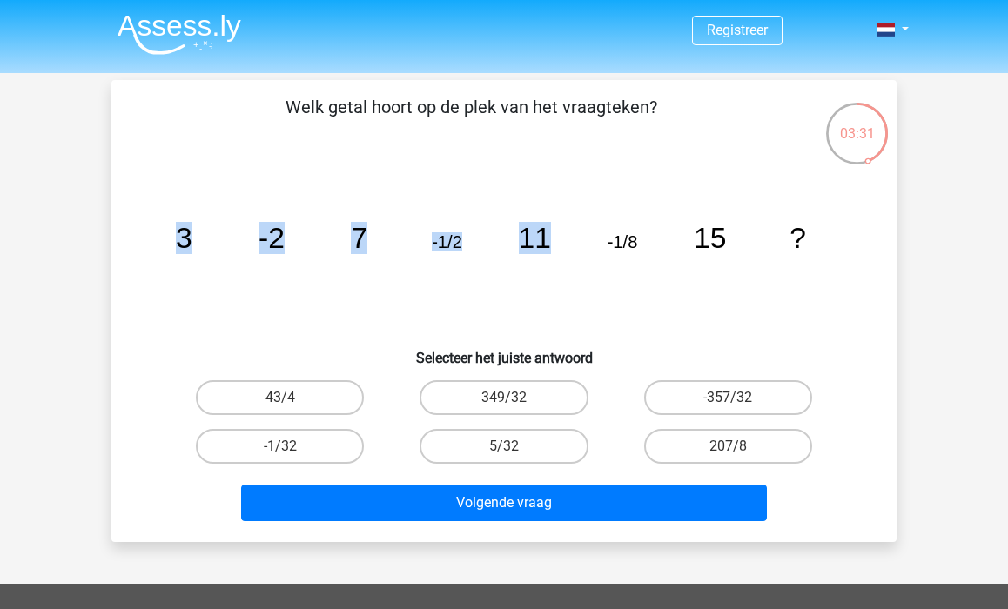
click at [617, 244] on tspan "-1/8" at bounding box center [622, 241] width 30 height 19
click at [624, 232] on text "-1/8" at bounding box center [622, 241] width 30 height 19
click at [634, 244] on tspan "-1/8" at bounding box center [622, 241] width 30 height 19
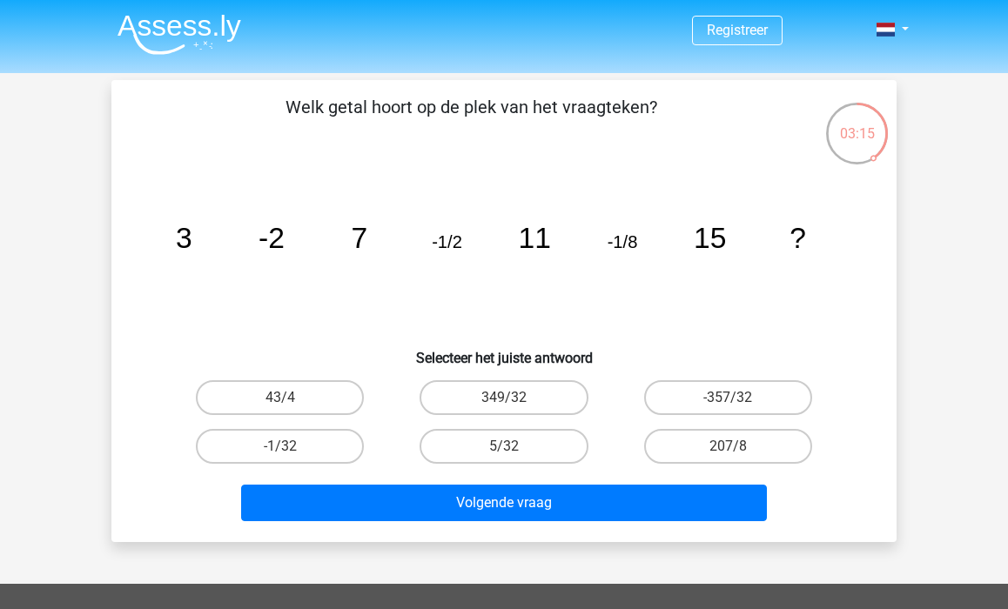
click at [290, 450] on input "-1/32" at bounding box center [285, 451] width 11 height 11
radio input "true"
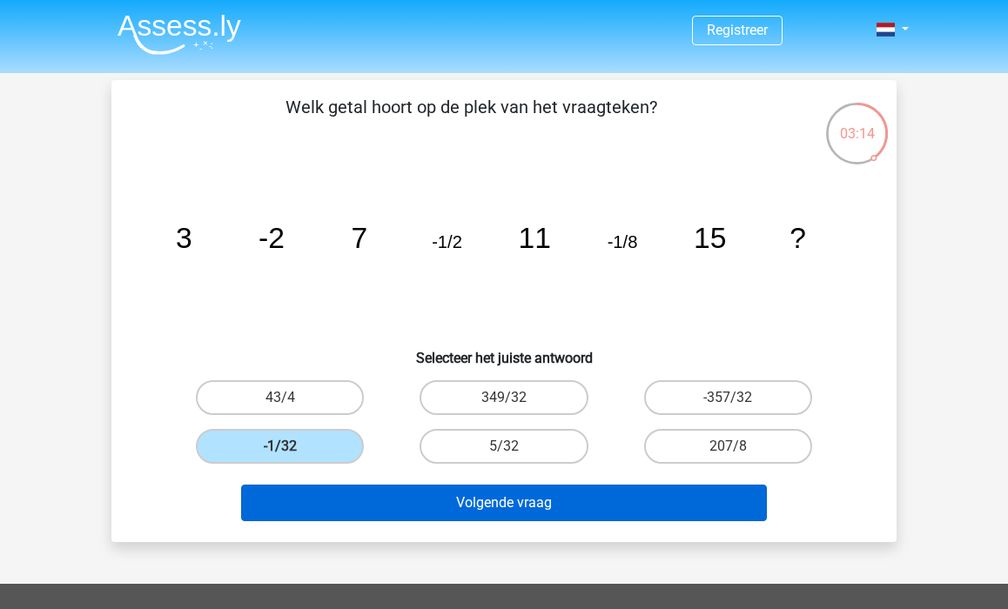
click at [518, 508] on button "Volgende vraag" at bounding box center [504, 503] width 527 height 37
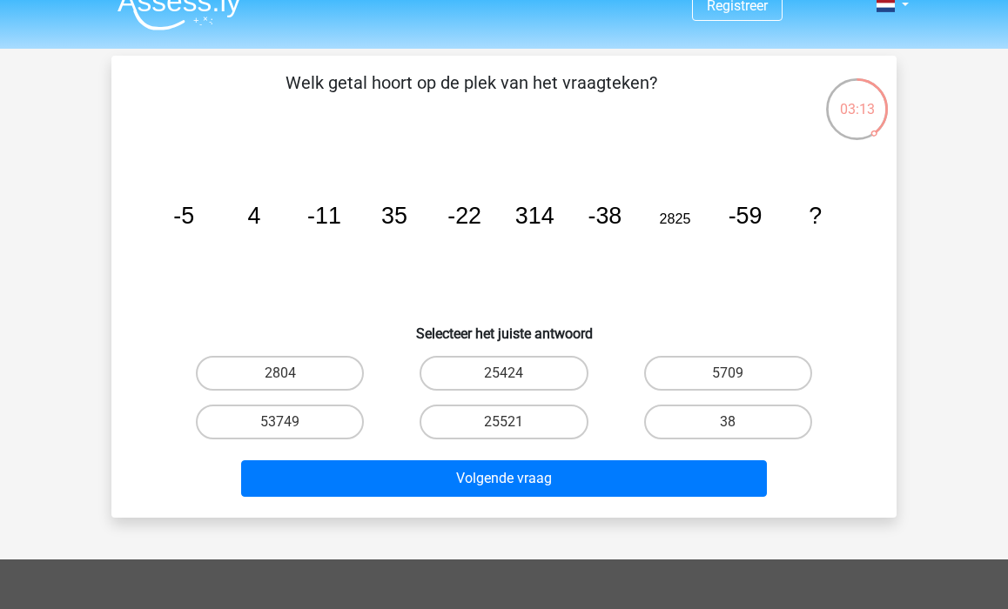
scroll to position [23, 0]
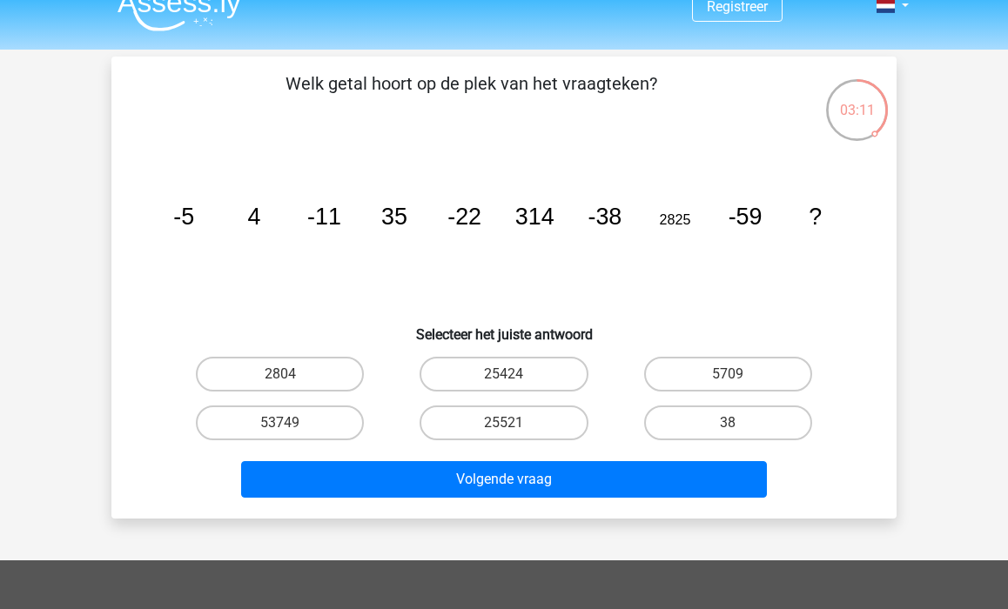
click at [676, 213] on tspan "2825" at bounding box center [675, 219] width 31 height 16
click at [659, 216] on icon "image/svg+xml -5 4 -11 35 -22 314 -38 2825 -59 ?" at bounding box center [503, 225] width 701 height 176
drag, startPoint x: 589, startPoint y: 215, endPoint x: 619, endPoint y: 216, distance: 29.6
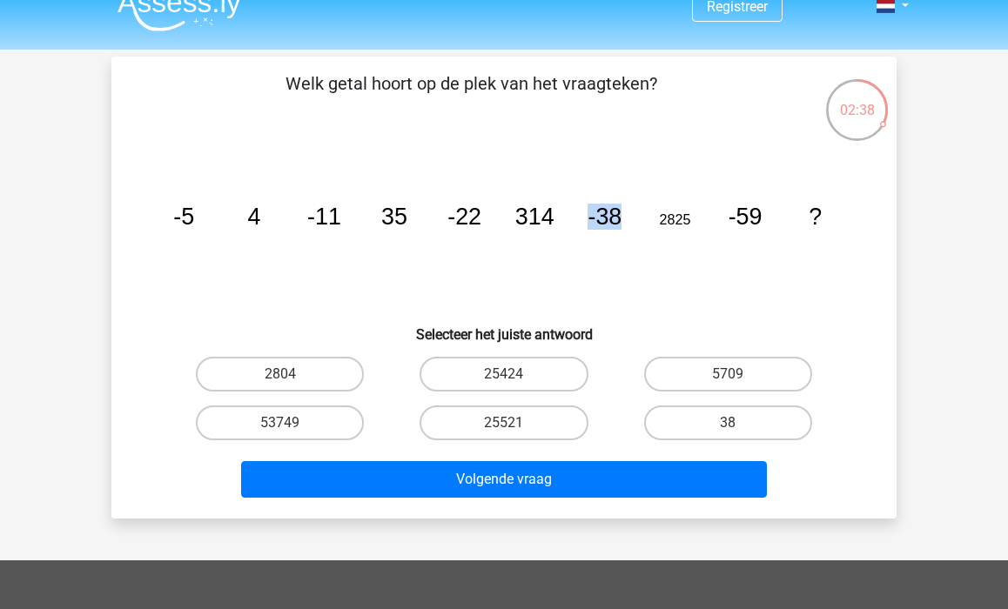
click at [619, 216] on tspan "-38" at bounding box center [604, 217] width 34 height 26
click at [619, 215] on tspan "-38" at bounding box center [604, 217] width 34 height 26
click at [618, 219] on tspan "-38" at bounding box center [604, 217] width 34 height 26
drag, startPoint x: 621, startPoint y: 216, endPoint x: 587, endPoint y: 214, distance: 34.0
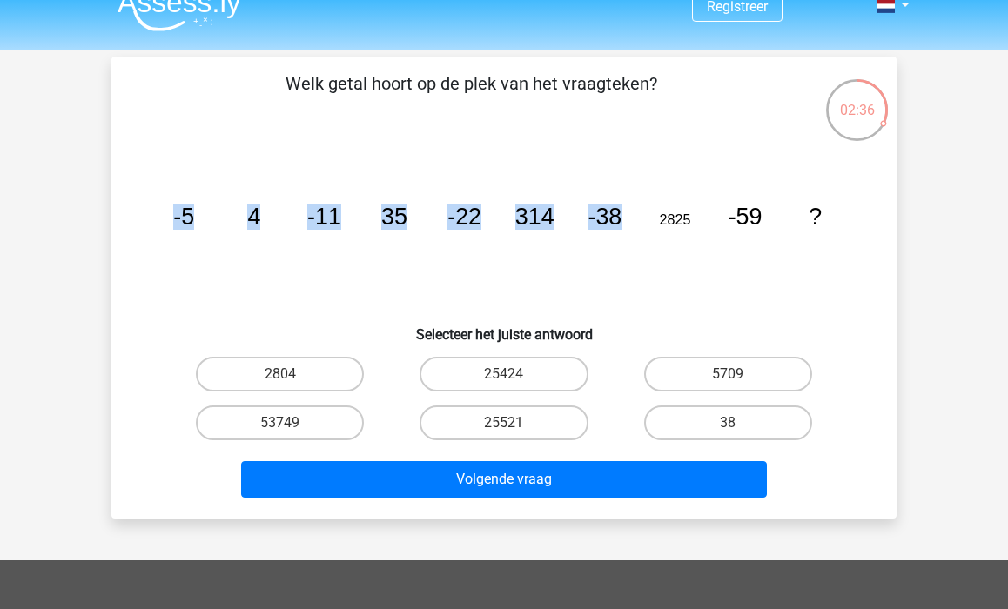
click at [587, 214] on icon "image/svg+xml -5 4 -11 35 -22 314 -38 2825 -59 ?" at bounding box center [503, 225] width 701 height 176
click at [616, 220] on tspan "-38" at bounding box center [604, 217] width 34 height 26
click at [674, 225] on tspan "2825" at bounding box center [675, 219] width 31 height 16
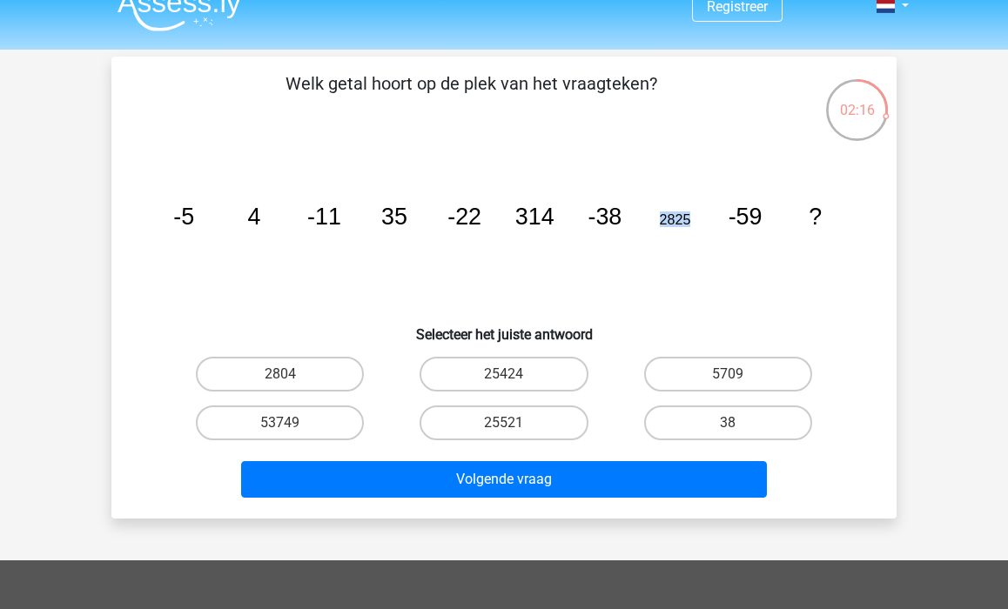
click at [682, 227] on tspan "2825" at bounding box center [675, 219] width 31 height 16
drag, startPoint x: 661, startPoint y: 220, endPoint x: 698, endPoint y: 224, distance: 37.6
click at [698, 224] on icon "image/svg+xml -5 4 -11 35 -22 314 -38 2825 -59 ?" at bounding box center [503, 225] width 701 height 176
click at [681, 215] on tspan "2825" at bounding box center [675, 219] width 31 height 16
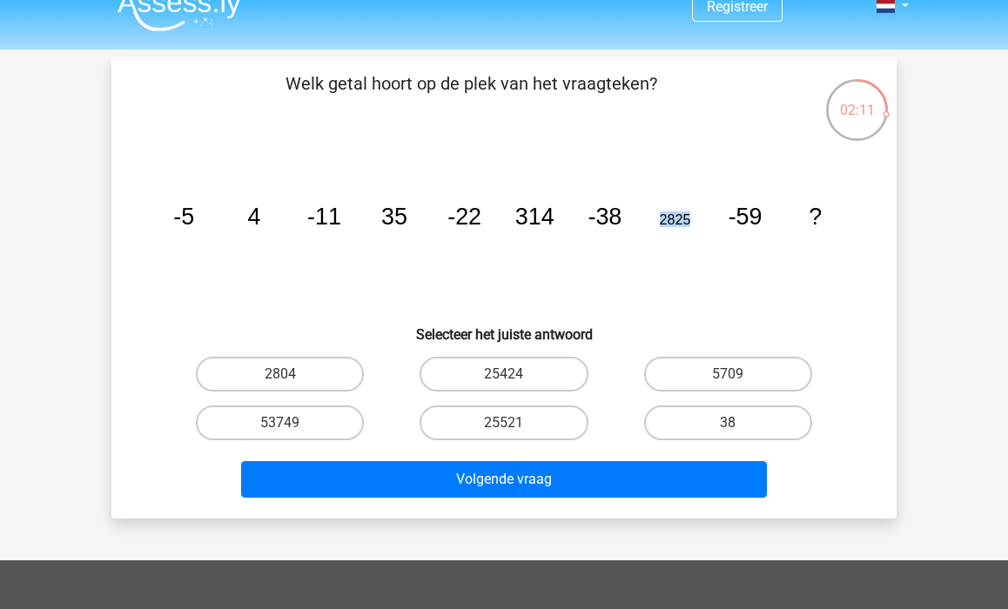
click at [681, 215] on tspan "2825" at bounding box center [675, 219] width 31 height 16
click at [676, 225] on tspan "2825" at bounding box center [675, 219] width 31 height 16
click at [711, 366] on label "5709" at bounding box center [728, 374] width 168 height 35
click at [728, 374] on input "5709" at bounding box center [733, 379] width 11 height 11
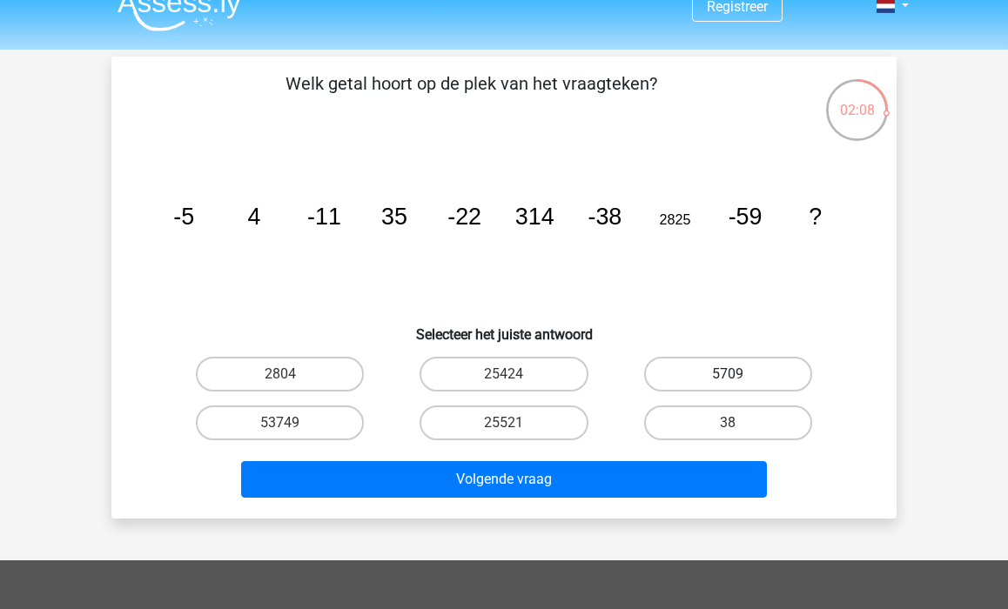
radio input "true"
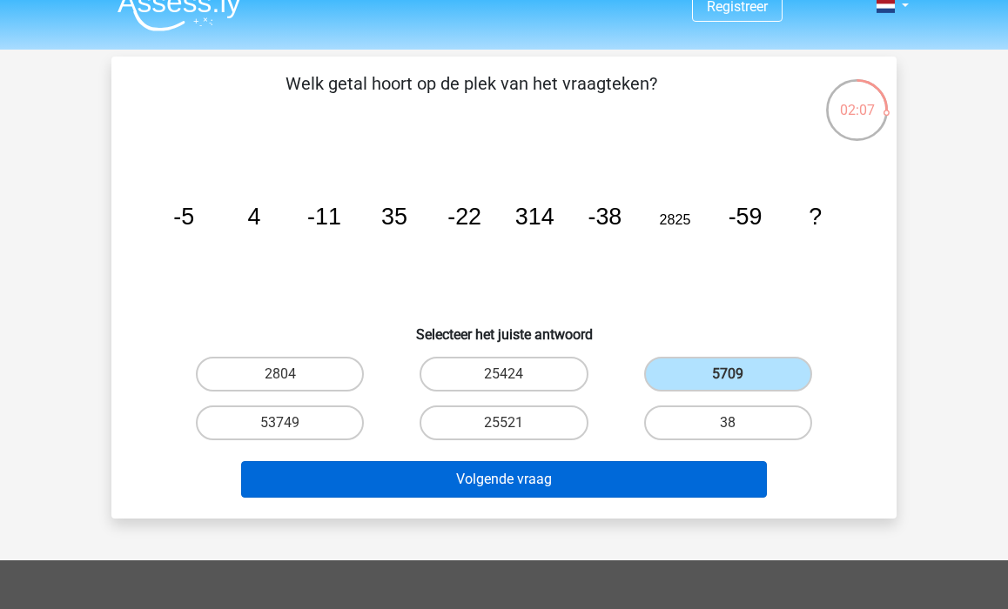
click at [547, 487] on button "Volgende vraag" at bounding box center [504, 479] width 527 height 37
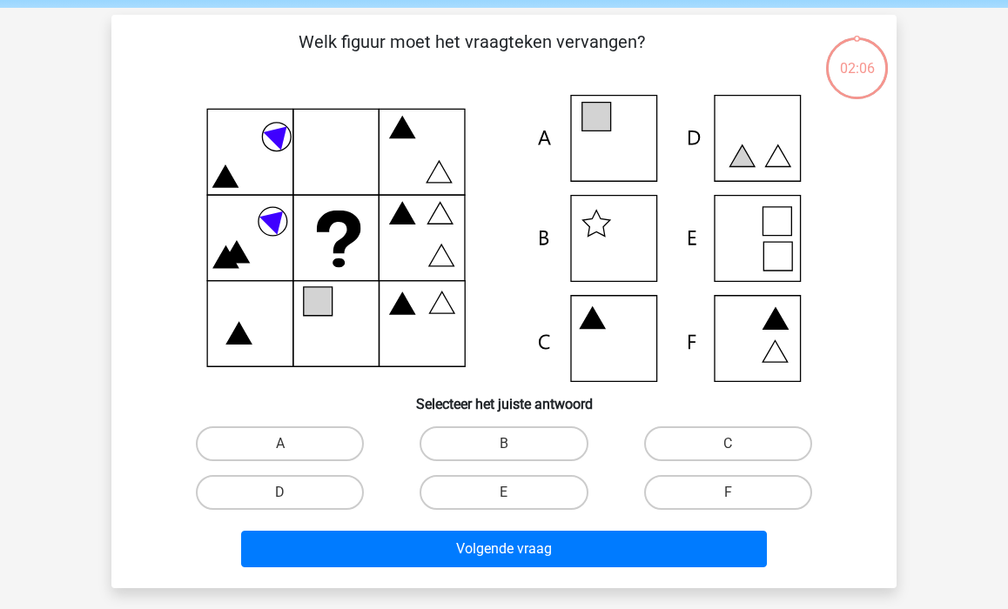
scroll to position [50, 0]
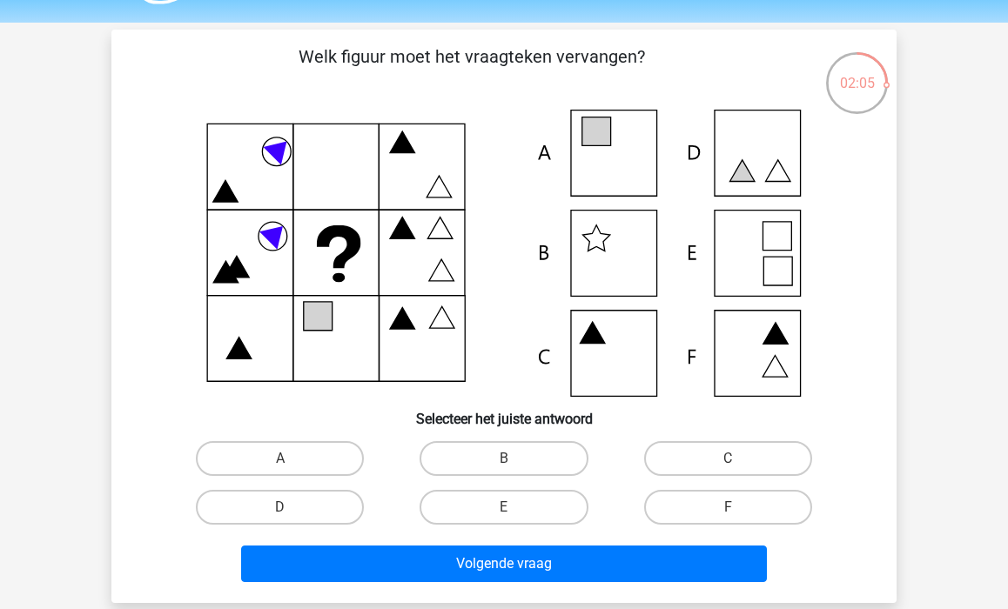
click at [419, 63] on p "Welk figuur moet het vraagteken vervangen?" at bounding box center [471, 70] width 664 height 52
click at [391, 58] on p "Welk figuur moet het vraagteken vervangen?" at bounding box center [471, 70] width 664 height 52
click at [524, 407] on h6 "Selecteer het juiste antwoord" at bounding box center [503, 412] width 729 height 30
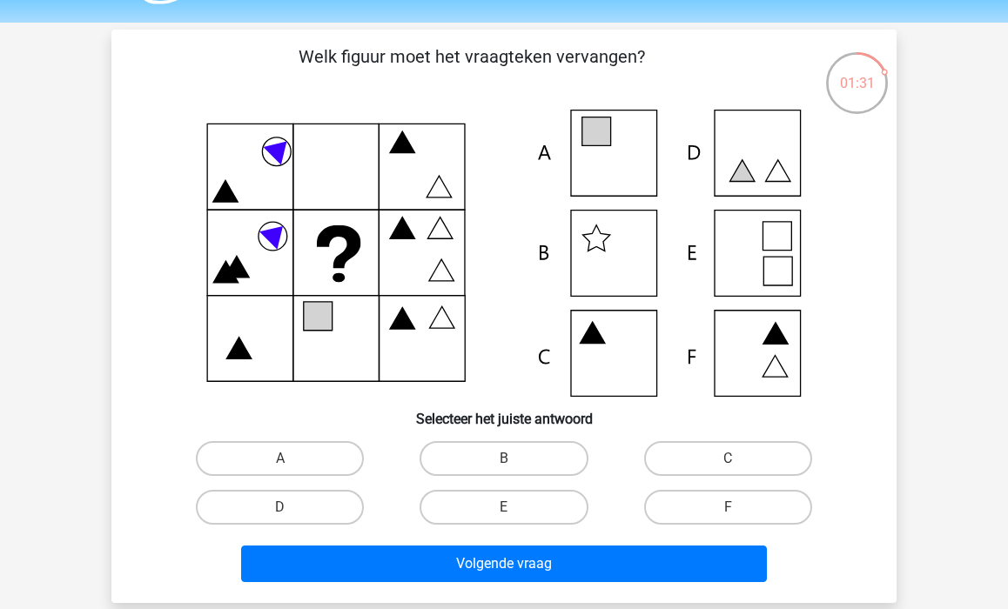
click at [524, 407] on h6 "Selecteer het juiste antwoord" at bounding box center [503, 412] width 729 height 30
click at [500, 405] on h6 "Selecteer het juiste antwoord" at bounding box center [503, 412] width 729 height 30
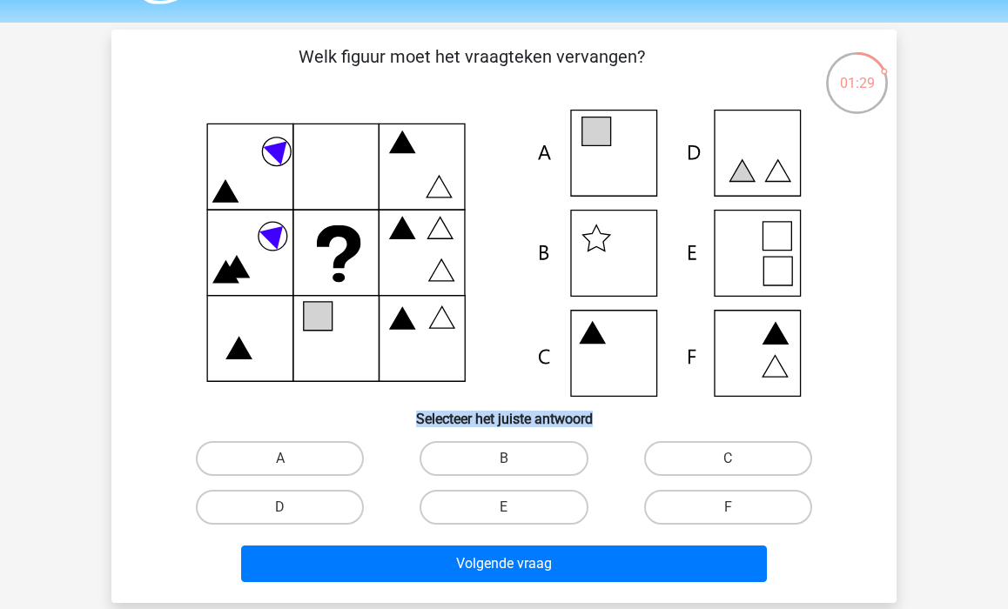
click at [495, 406] on h6 "Selecteer het juiste antwoord" at bounding box center [503, 412] width 729 height 30
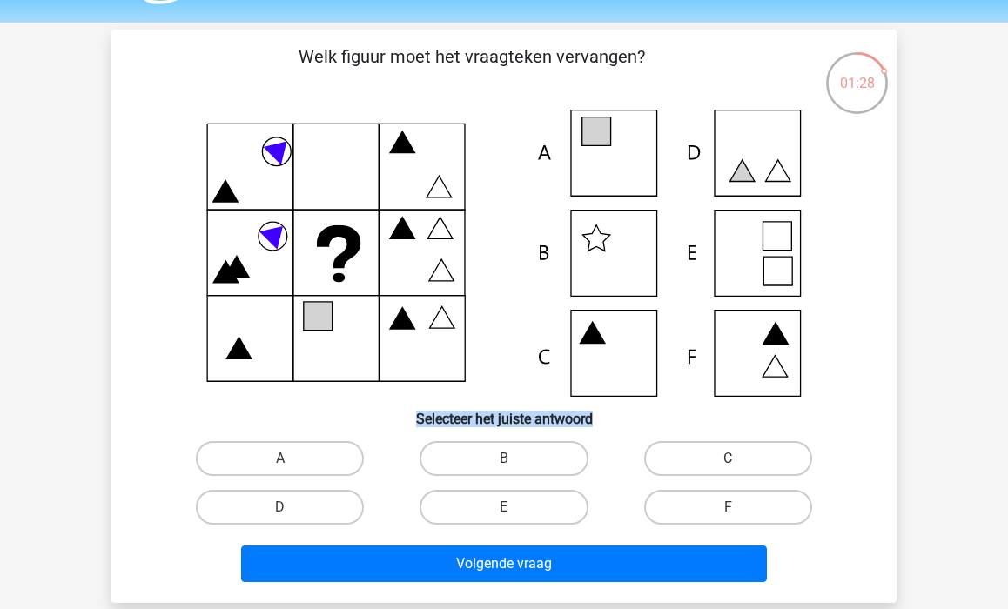
click at [499, 406] on h6 "Selecteer het juiste antwoord" at bounding box center [503, 412] width 729 height 30
click at [510, 406] on h6 "Selecteer het juiste antwoord" at bounding box center [503, 412] width 729 height 30
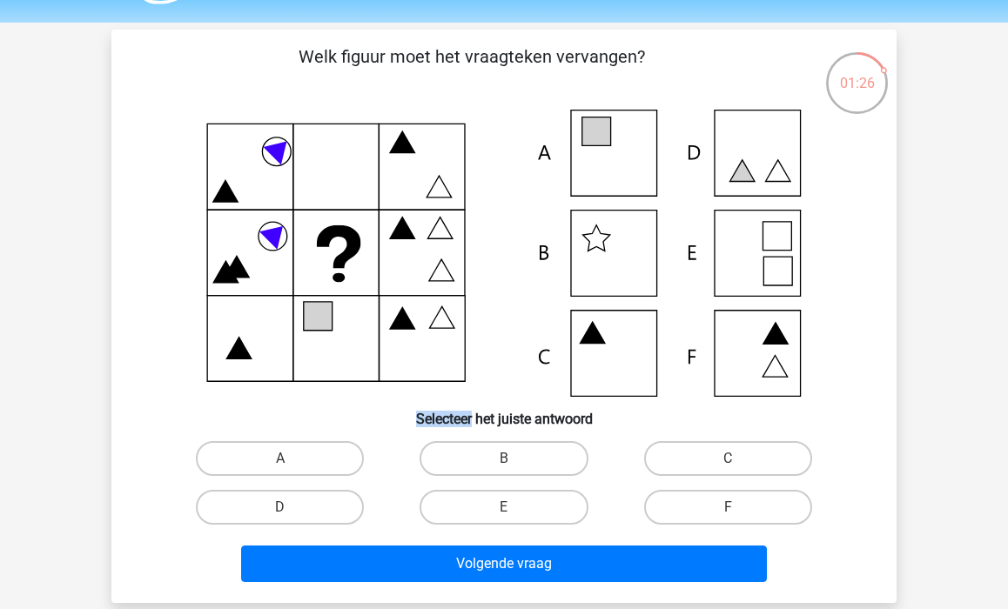
click at [510, 406] on h6 "Selecteer het juiste antwoord" at bounding box center [503, 412] width 729 height 30
click at [521, 408] on h6 "Selecteer het juiste antwoord" at bounding box center [503, 412] width 729 height 30
click at [499, 402] on h6 "Selecteer het juiste antwoord" at bounding box center [503, 412] width 729 height 30
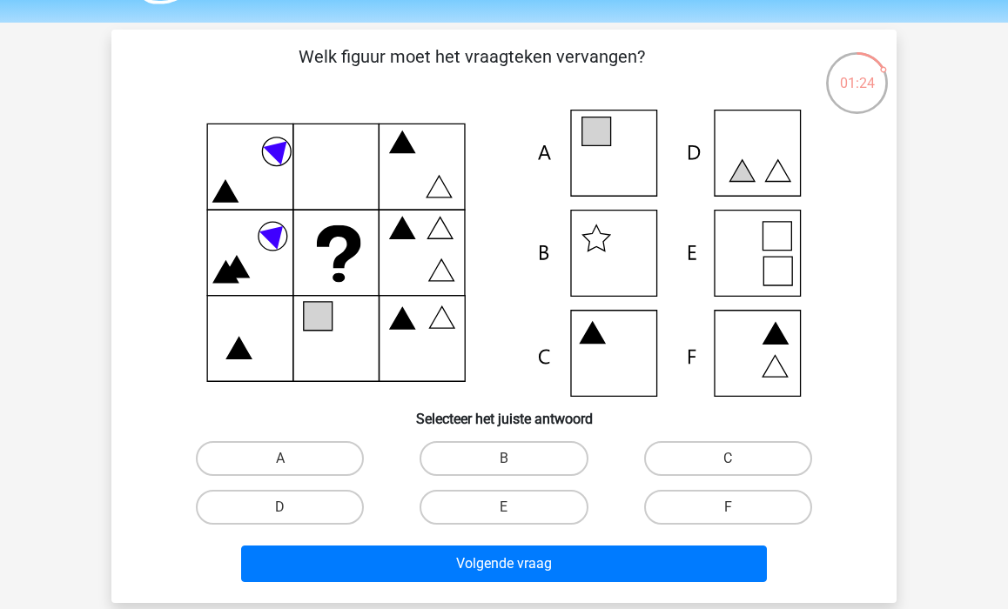
click at [499, 402] on h6 "Selecteer het juiste antwoord" at bounding box center [503, 412] width 729 height 30
click at [496, 402] on h6 "Selecteer het juiste antwoord" at bounding box center [503, 412] width 729 height 30
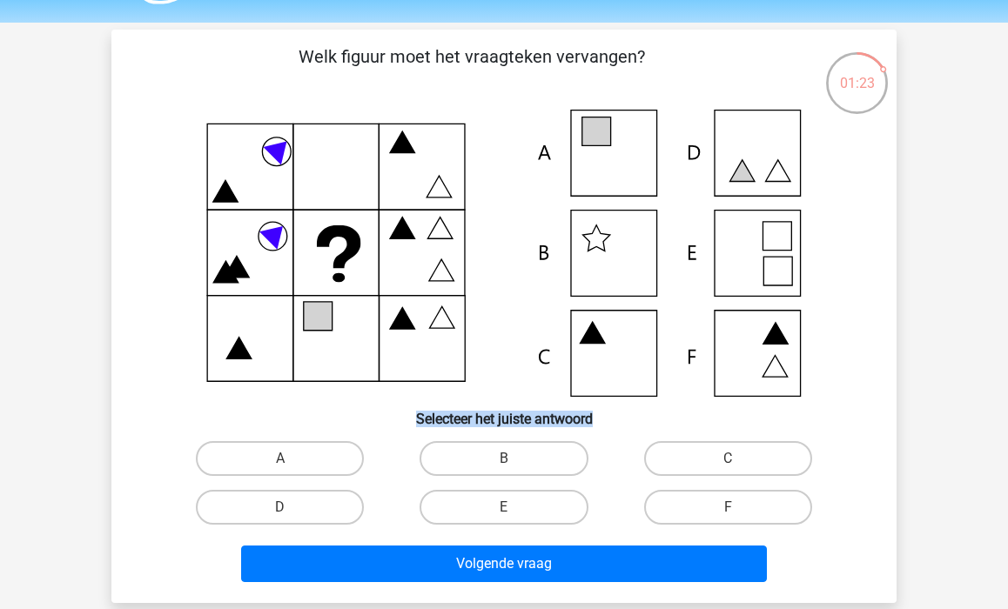
click at [502, 406] on h6 "Selecteer het juiste antwoord" at bounding box center [503, 412] width 729 height 30
click at [502, 466] on label "B" at bounding box center [503, 458] width 168 height 35
click at [504, 466] on input "B" at bounding box center [509, 464] width 11 height 11
radio input "true"
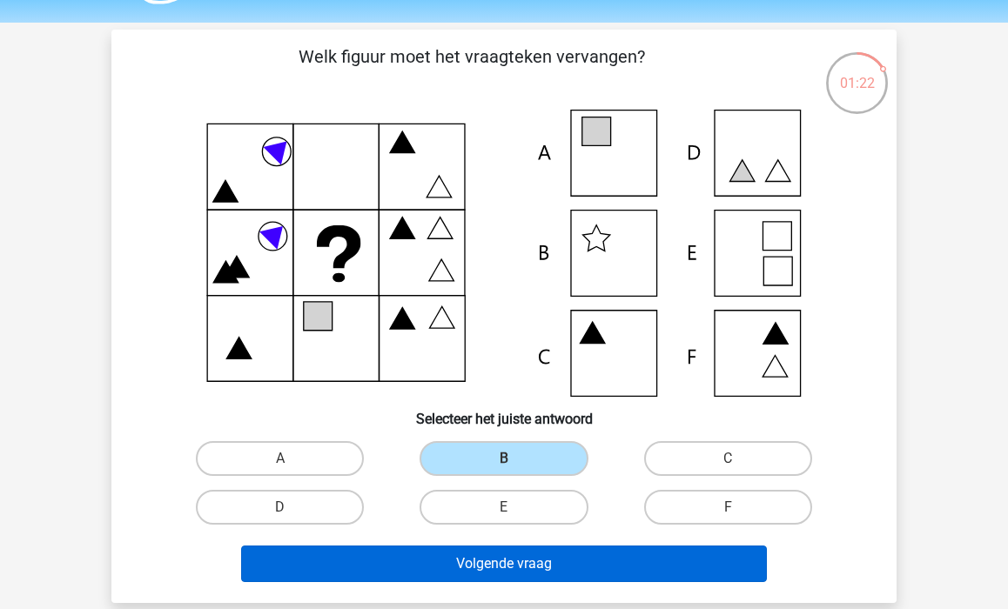
click at [518, 552] on button "Volgende vraag" at bounding box center [504, 564] width 527 height 37
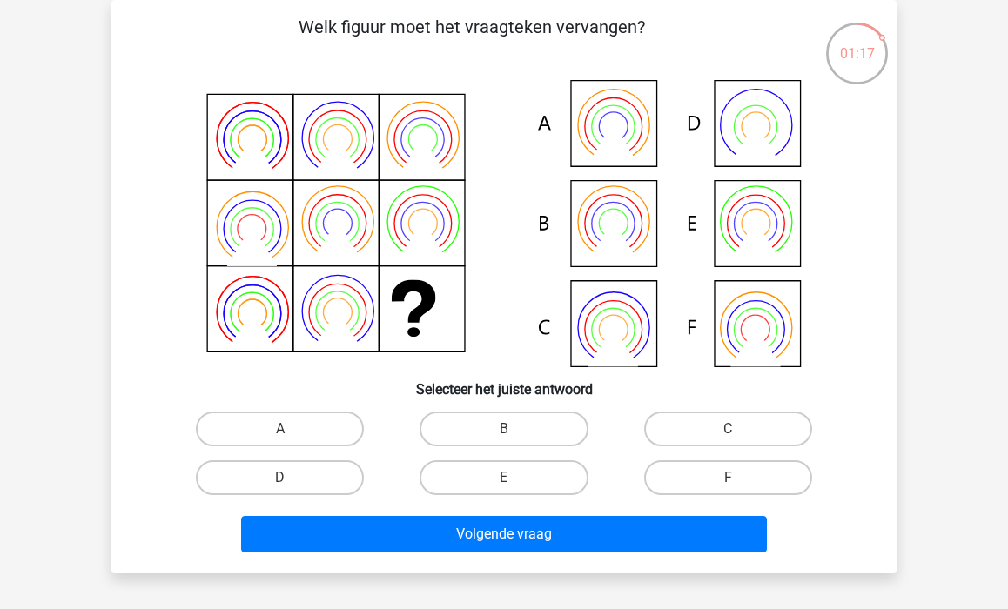
scroll to position [68, 0]
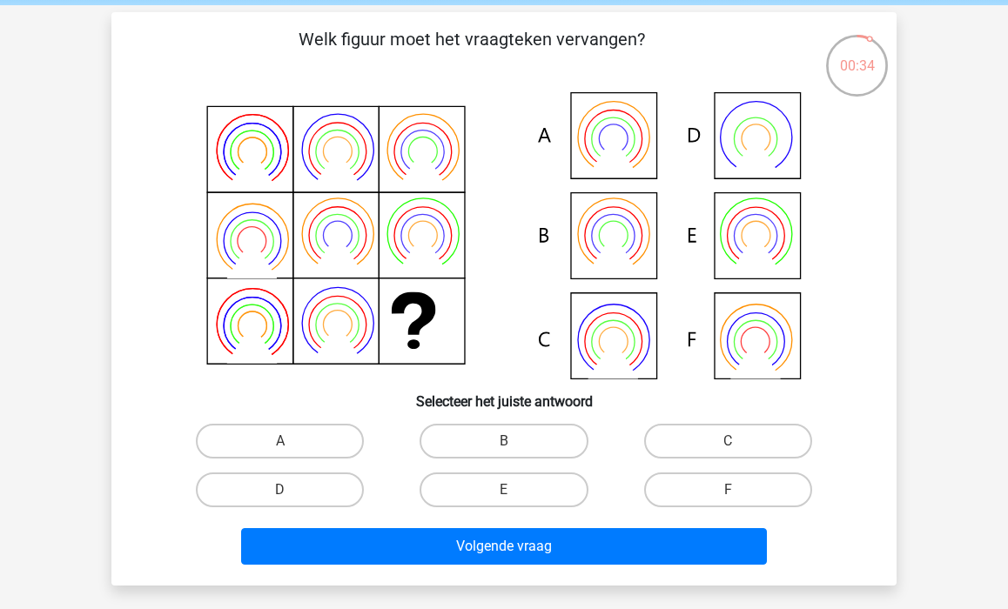
click at [490, 422] on div "B" at bounding box center [504, 441] width 224 height 49
click at [500, 453] on label "B" at bounding box center [503, 441] width 168 height 35
click at [504, 453] on input "B" at bounding box center [509, 446] width 11 height 11
radio input "true"
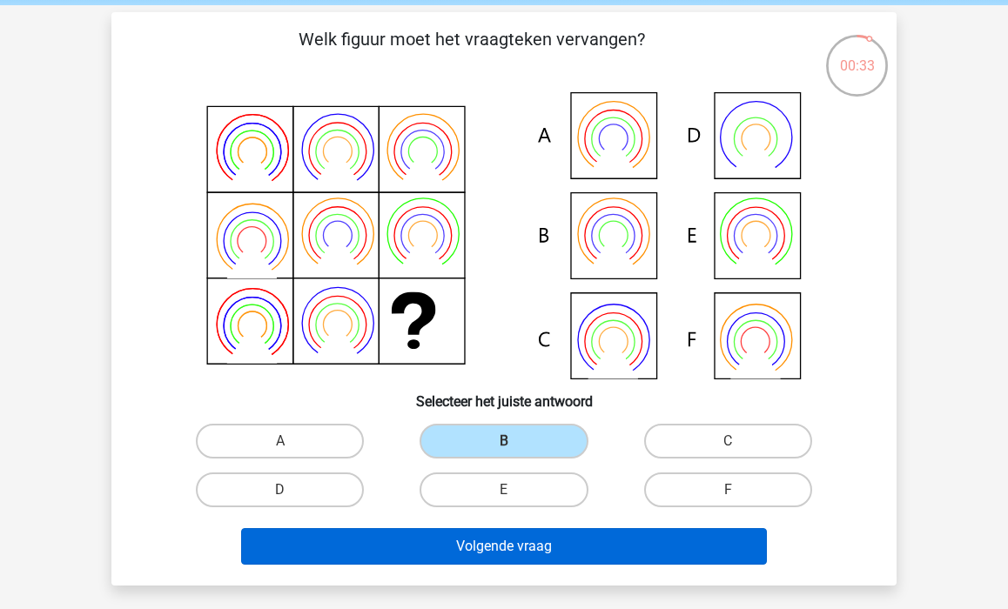
click at [525, 538] on button "Volgende vraag" at bounding box center [504, 546] width 527 height 37
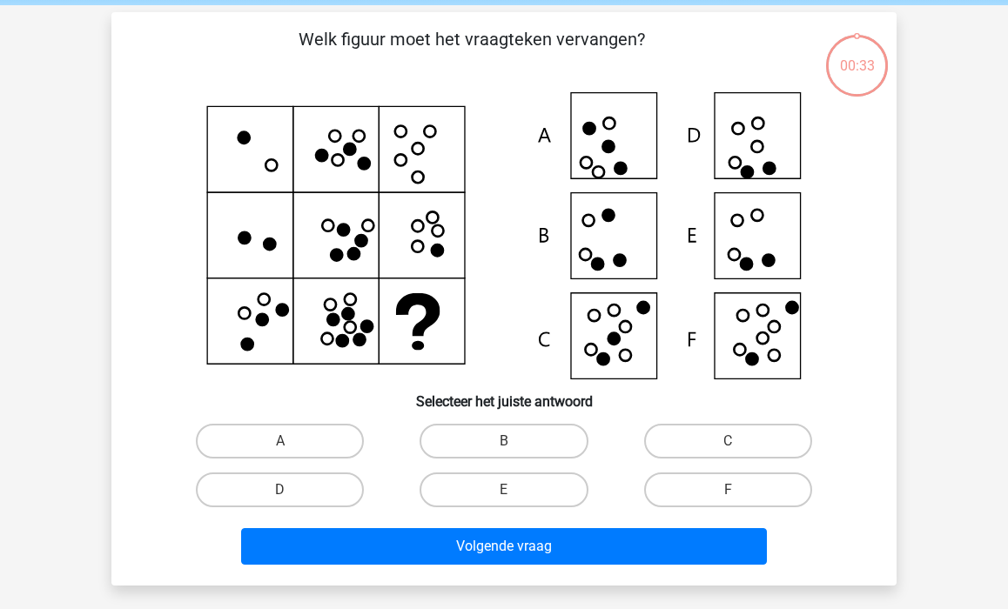
scroll to position [80, 0]
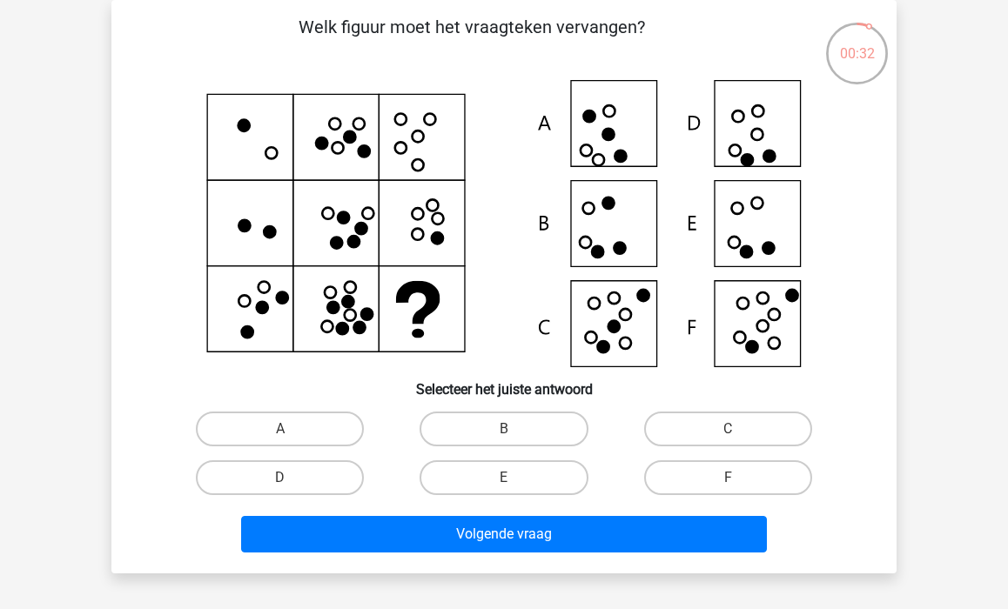
click at [517, 31] on p "Welk figuur moet het vraagteken vervangen?" at bounding box center [471, 40] width 664 height 52
click at [490, 30] on p "Welk figuur moet het vraagteken vervangen?" at bounding box center [471, 40] width 664 height 52
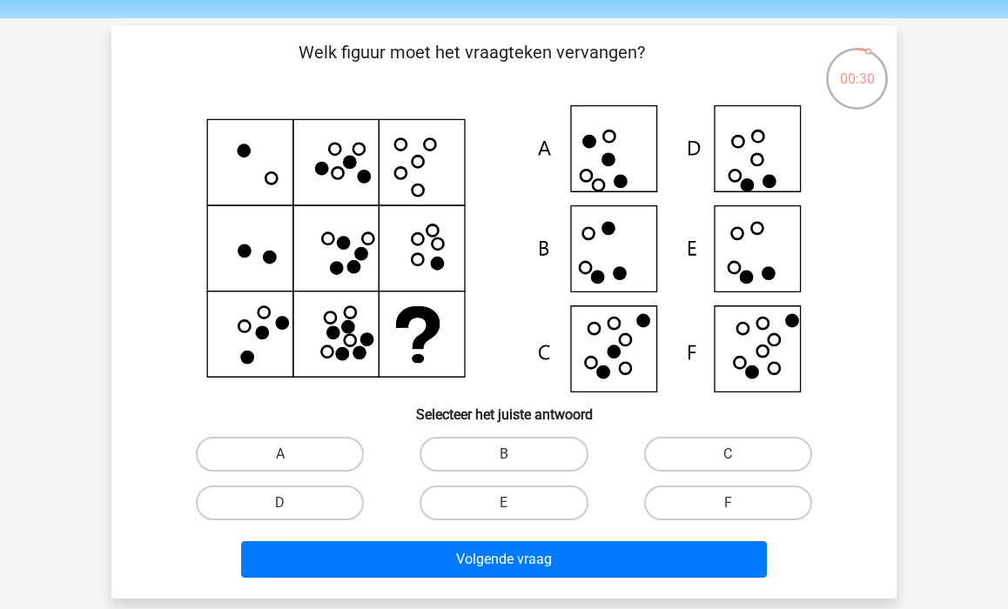
scroll to position [54, 0]
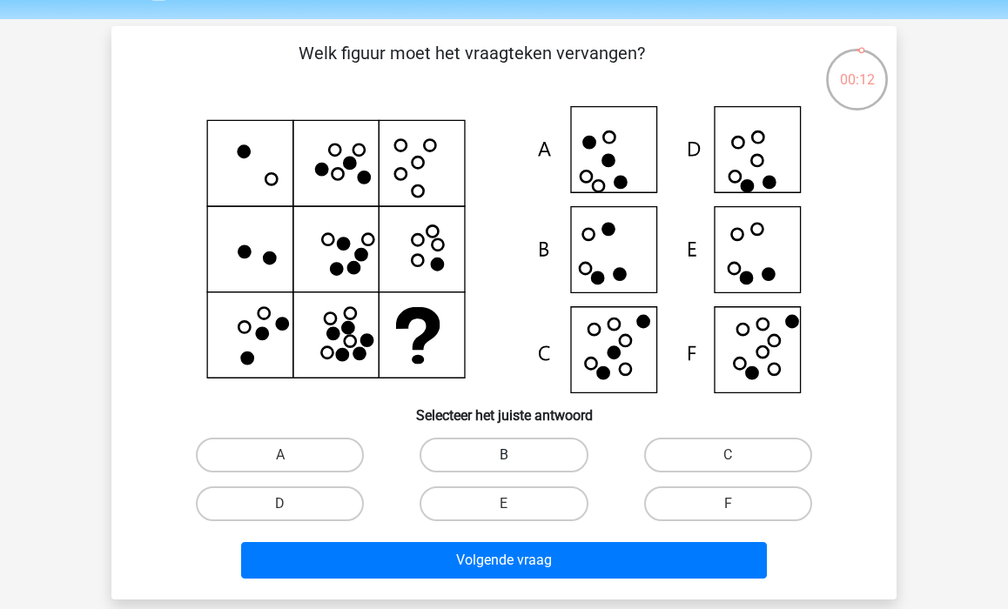
click at [520, 460] on label "B" at bounding box center [503, 455] width 168 height 35
click at [515, 460] on input "B" at bounding box center [509, 460] width 11 height 11
radio input "true"
click at [553, 591] on div "Welk figuur moet het vraagteken vervangen?" at bounding box center [503, 313] width 785 height 574
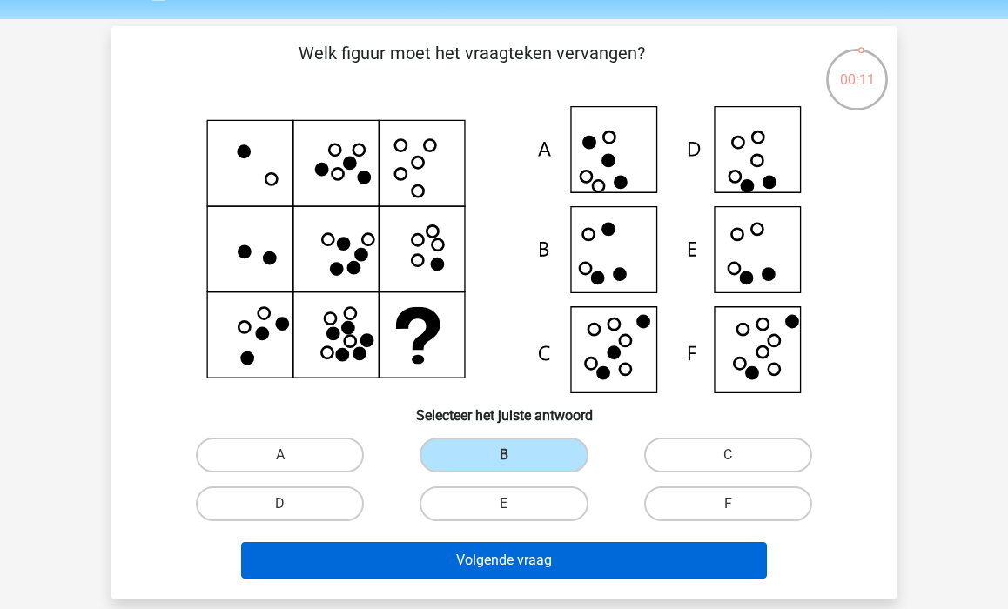
click at [541, 558] on button "Volgende vraag" at bounding box center [504, 560] width 527 height 37
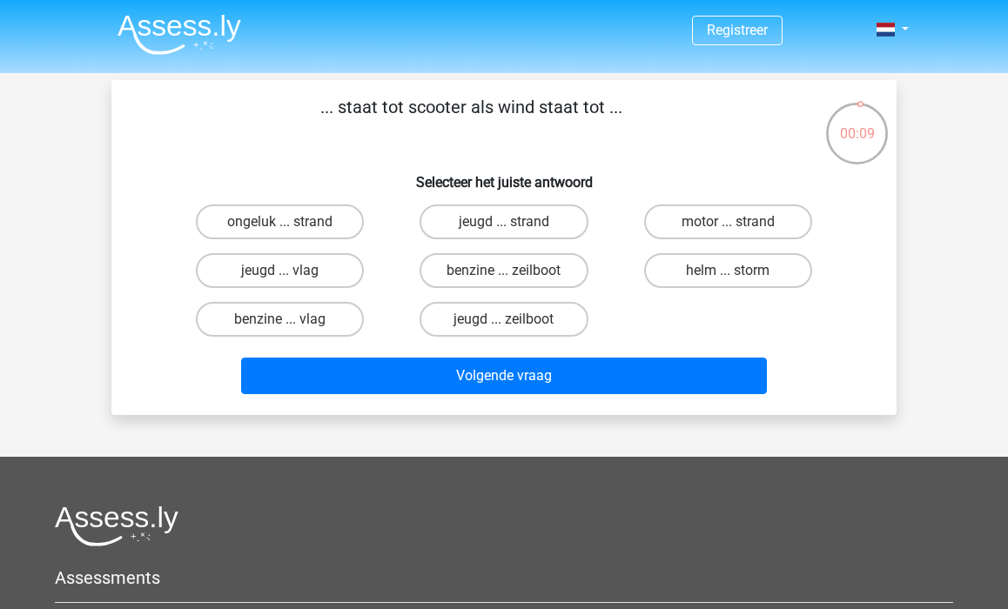
scroll to position [0, 0]
click at [379, 104] on p "... staat tot scooter als wind staat tot ..." at bounding box center [471, 120] width 664 height 52
click at [401, 114] on p "... staat tot scooter als wind staat tot ..." at bounding box center [471, 120] width 664 height 52
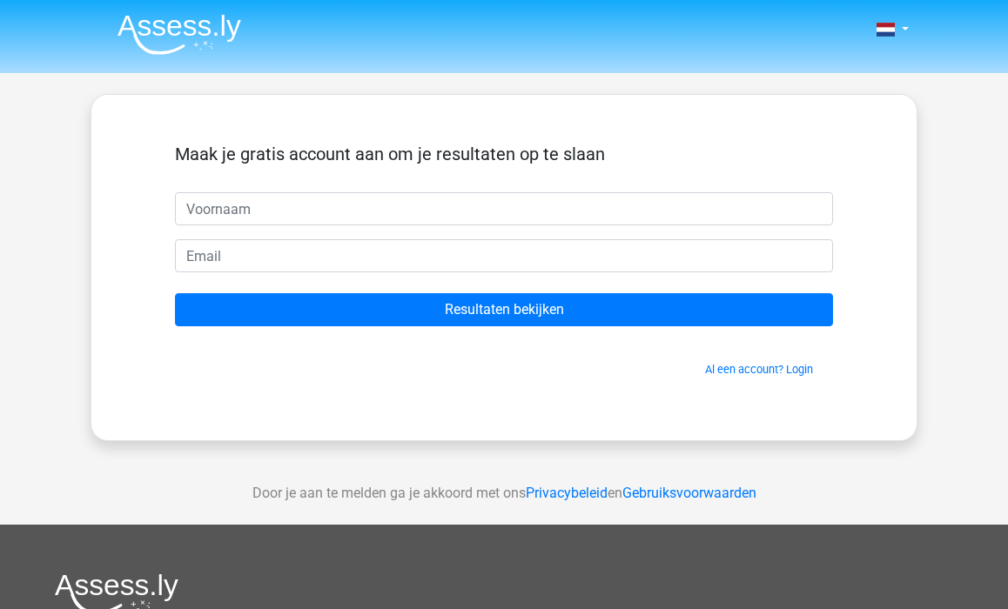
click at [485, 201] on input "text" at bounding box center [504, 208] width 658 height 33
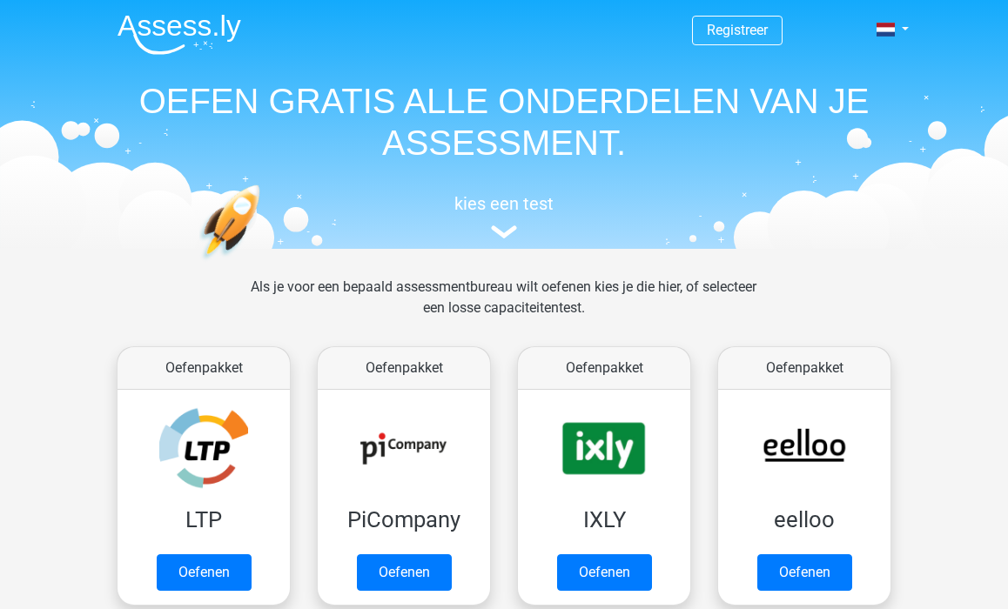
scroll to position [158, 0]
